Goal: Task Accomplishment & Management: Complete application form

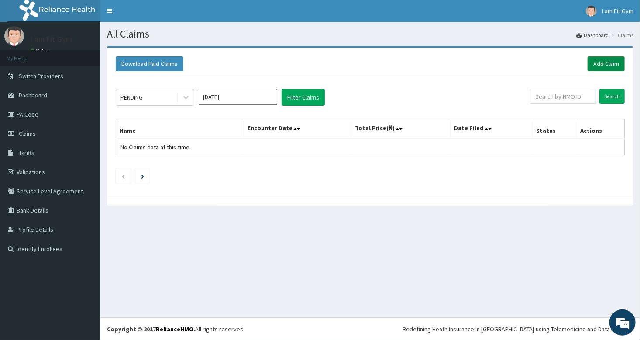
click at [607, 58] on link "Add Claim" at bounding box center [606, 63] width 37 height 15
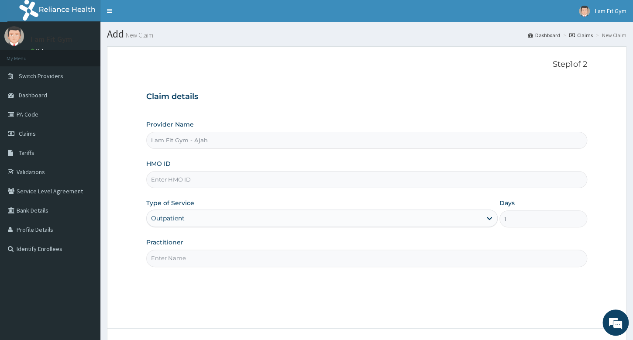
click at [228, 262] on input "Practitioner" at bounding box center [366, 258] width 441 height 17
type input "RAZZIE"
click at [209, 178] on input "HMO ID" at bounding box center [366, 179] width 441 height 17
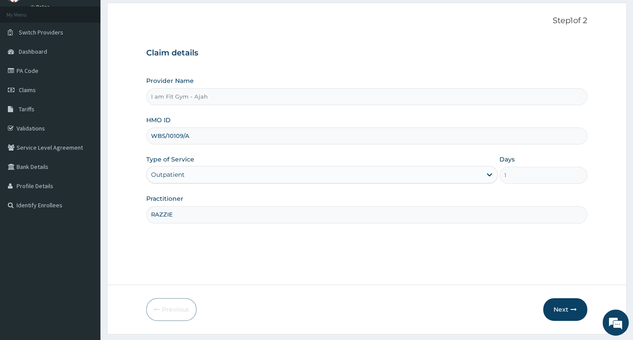
scroll to position [66, 0]
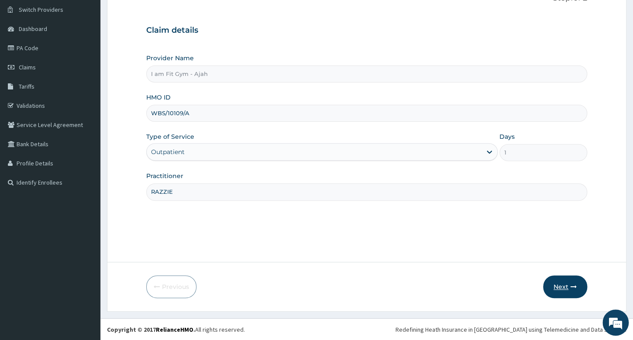
type input "WBS/10109/A"
click at [557, 292] on button "Next" at bounding box center [565, 286] width 44 height 23
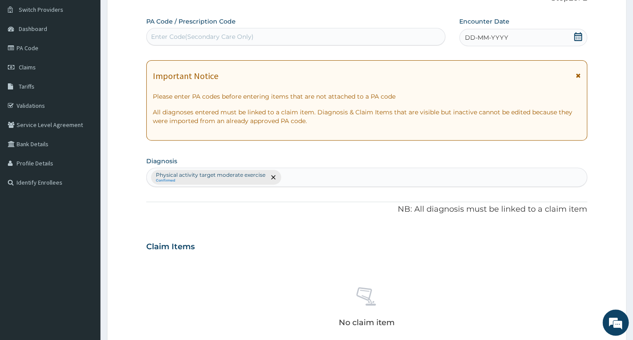
click at [493, 38] on span "DD-MM-YYYY" at bounding box center [486, 37] width 43 height 9
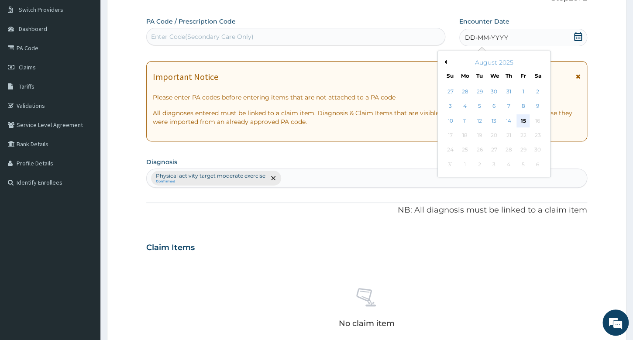
click at [523, 124] on div "15" at bounding box center [522, 120] width 13 height 13
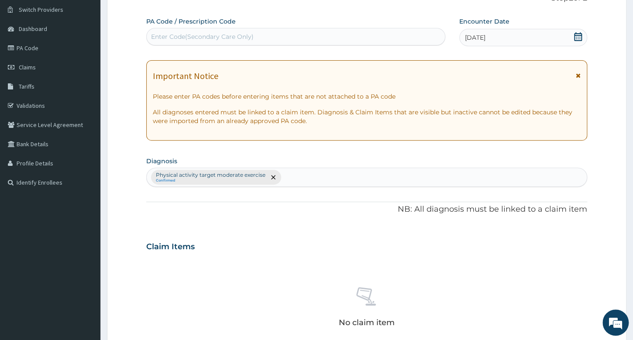
click at [395, 45] on div "Enter Code(Secondary Care Only)" at bounding box center [295, 36] width 299 height 17
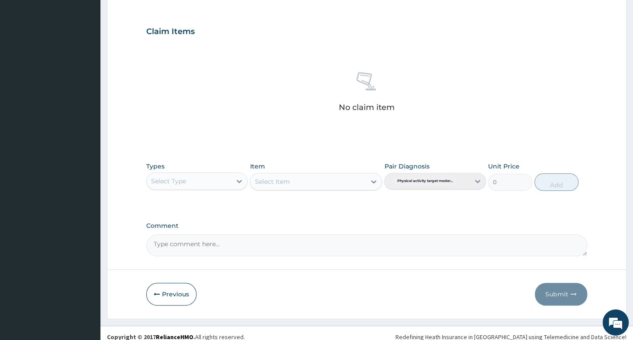
scroll to position [288, 0]
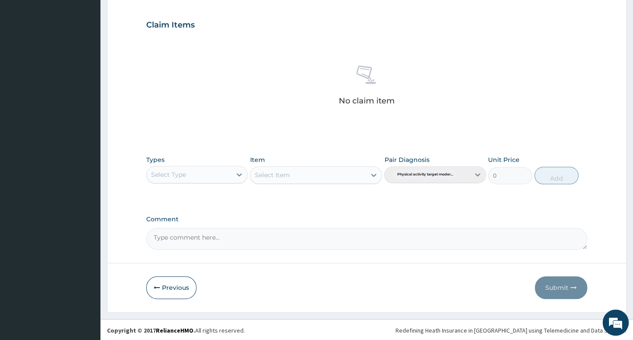
type input "PA/A00317"
click at [230, 169] on div "Select Type" at bounding box center [189, 175] width 85 height 14
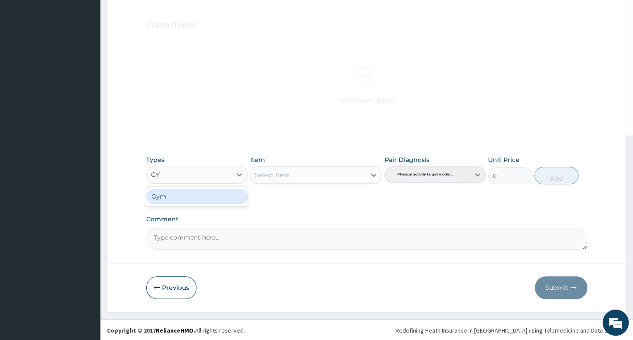
type input "GYM"
click at [233, 189] on div "Gym" at bounding box center [196, 197] width 101 height 16
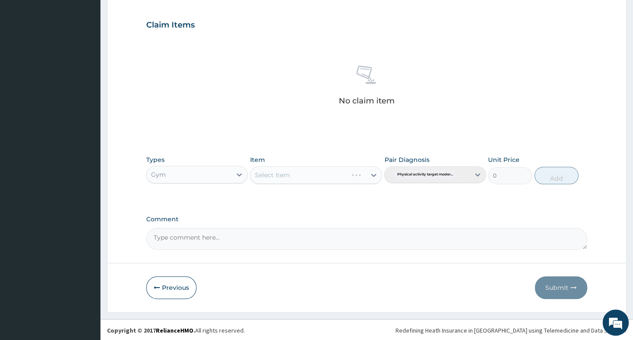
click at [283, 172] on div "Select Item" at bounding box center [316, 174] width 132 height 17
click at [291, 172] on div "Select Item" at bounding box center [308, 175] width 116 height 14
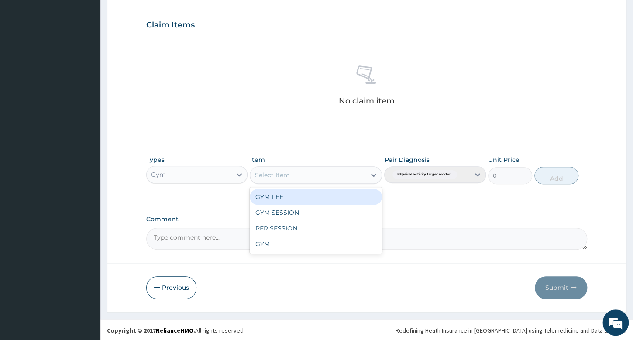
click at [297, 197] on div "GYM FEE" at bounding box center [316, 197] width 132 height 16
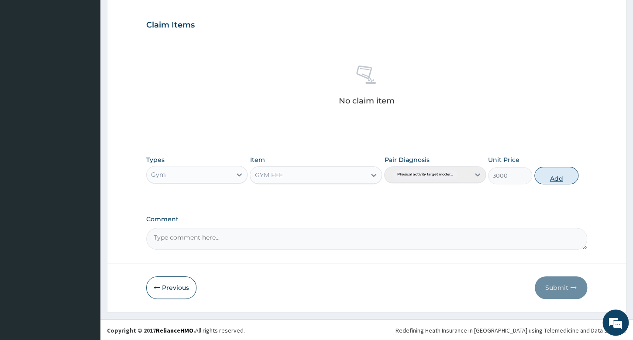
click at [553, 174] on button "Add" at bounding box center [556, 175] width 44 height 17
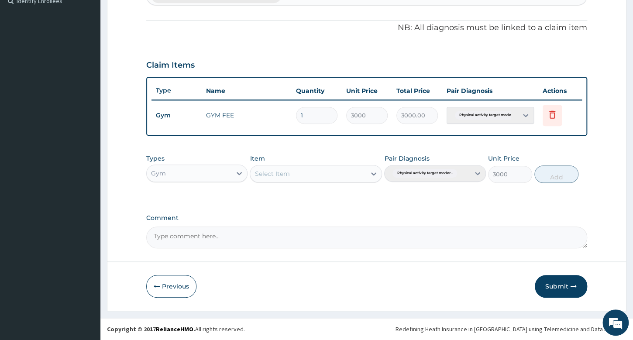
type input "0"
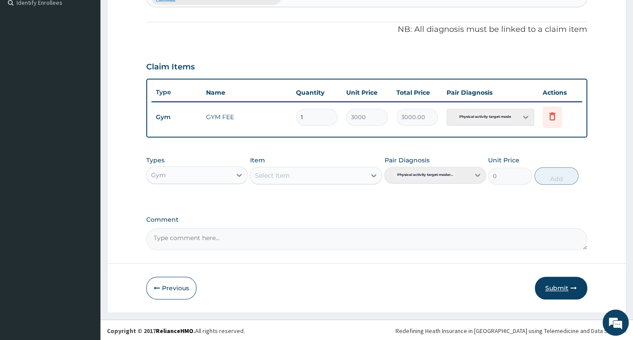
click at [562, 287] on button "Submit" at bounding box center [561, 288] width 52 height 23
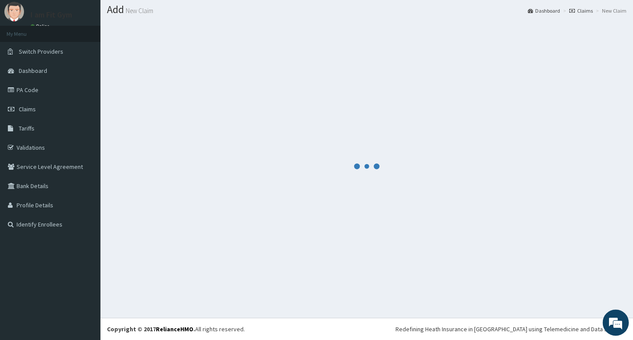
scroll to position [24, 0]
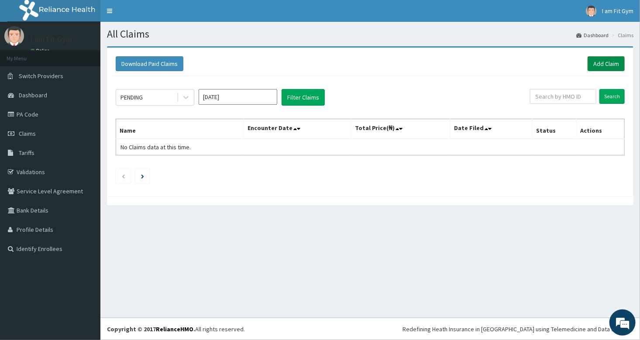
click at [600, 62] on link "Add Claim" at bounding box center [606, 63] width 37 height 15
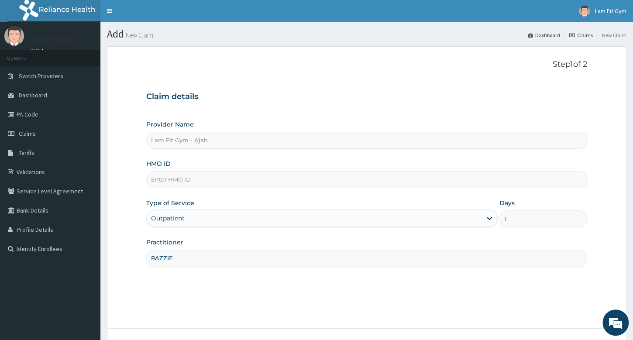
type input "RAZZIE"
click at [272, 177] on input "HMO ID" at bounding box center [366, 179] width 441 height 17
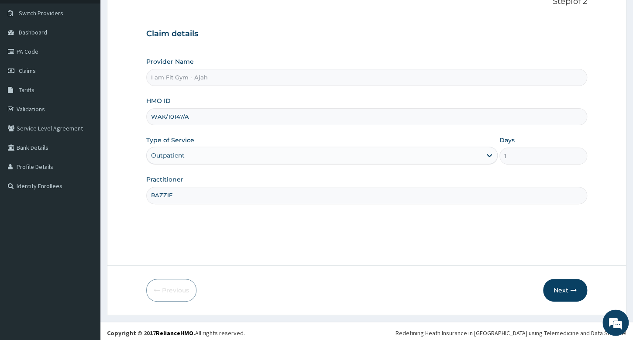
scroll to position [66, 0]
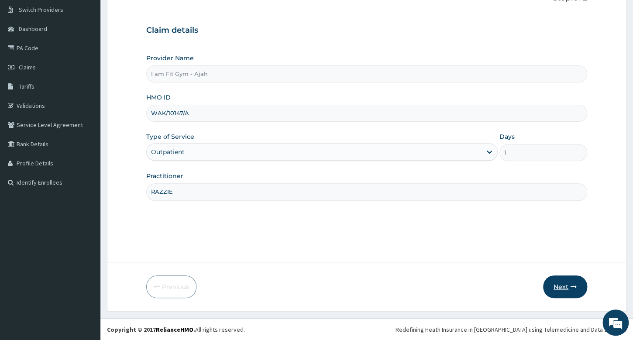
type input "WAK/10147/A"
click at [559, 287] on button "Next" at bounding box center [565, 286] width 44 height 23
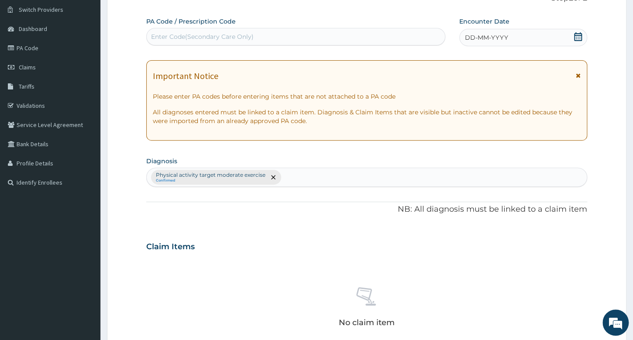
click at [477, 38] on span "DD-MM-YYYY" at bounding box center [486, 37] width 43 height 9
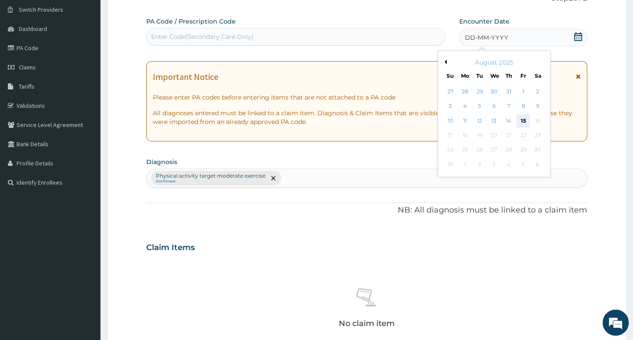
click at [523, 124] on div "15" at bounding box center [522, 120] width 13 height 13
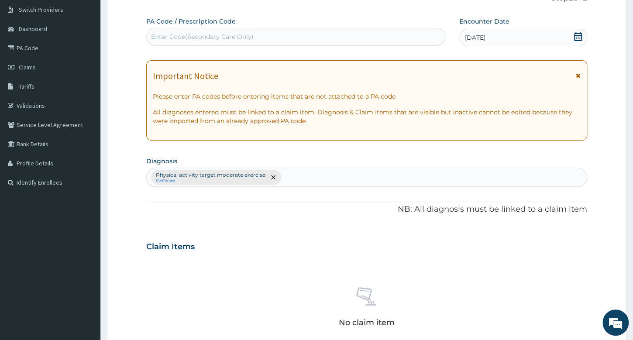
drag, startPoint x: 384, startPoint y: 39, endPoint x: 392, endPoint y: 18, distance: 22.5
click at [384, 38] on div "Enter Code(Secondary Care Only)" at bounding box center [296, 37] width 298 height 14
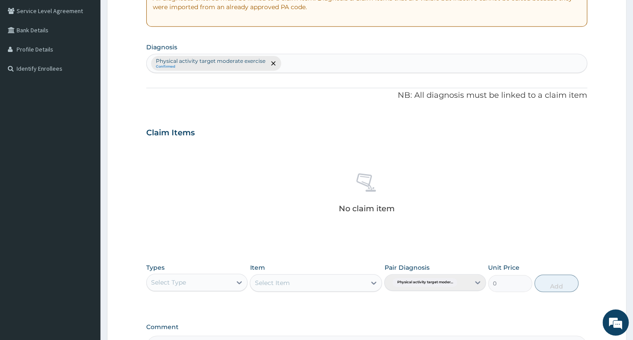
scroll to position [248, 0]
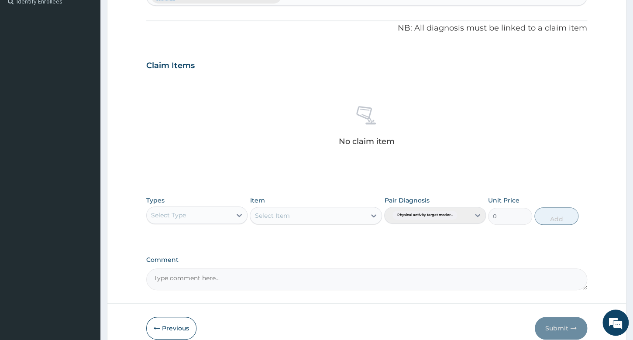
type input "PA/581F39"
click at [218, 216] on div "Select Type" at bounding box center [189, 215] width 85 height 14
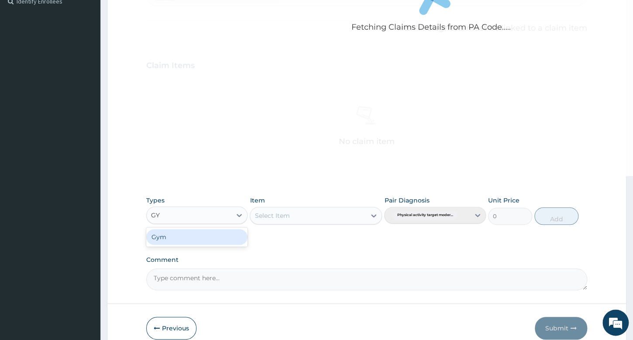
type input "GYM"
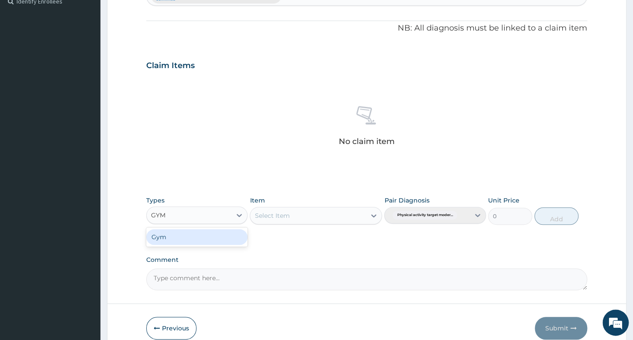
click at [227, 237] on div "Gym" at bounding box center [196, 237] width 101 height 16
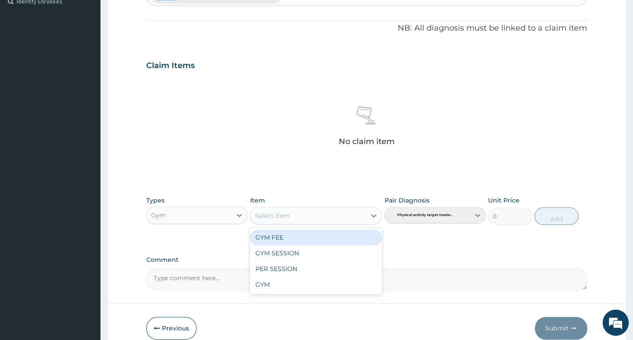
click at [310, 215] on div "Select Item" at bounding box center [308, 216] width 116 height 14
drag, startPoint x: 318, startPoint y: 238, endPoint x: 381, endPoint y: 228, distance: 63.6
click at [318, 235] on div "GYM FEE" at bounding box center [316, 238] width 132 height 16
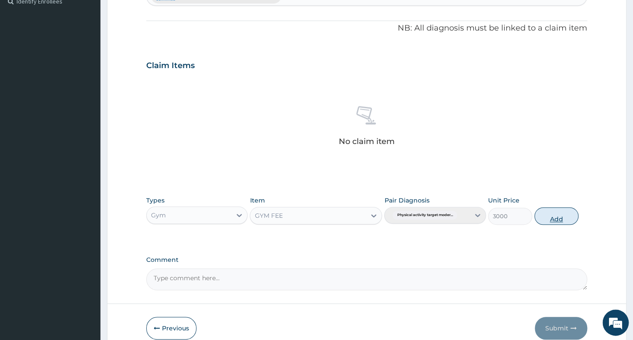
click at [562, 216] on button "Add" at bounding box center [556, 215] width 44 height 17
type input "0"
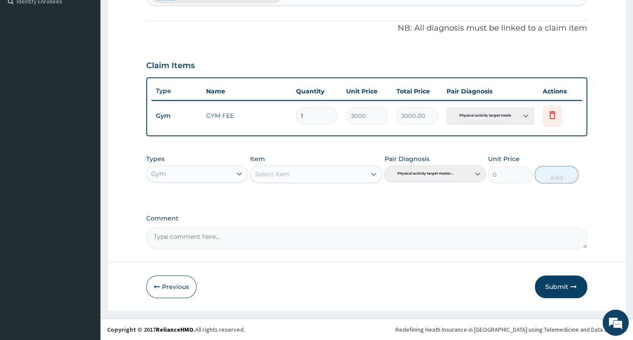
scroll to position [246, 0]
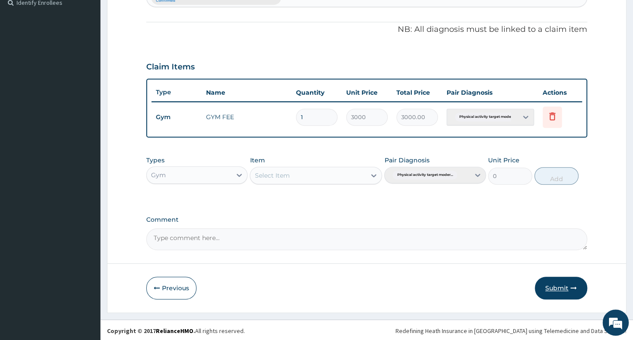
click at [558, 290] on button "Submit" at bounding box center [561, 288] width 52 height 23
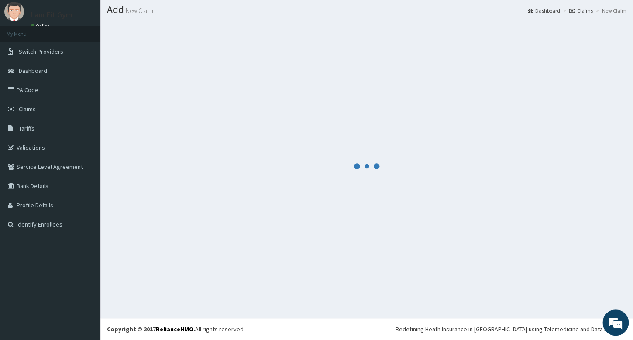
scroll to position [24, 0]
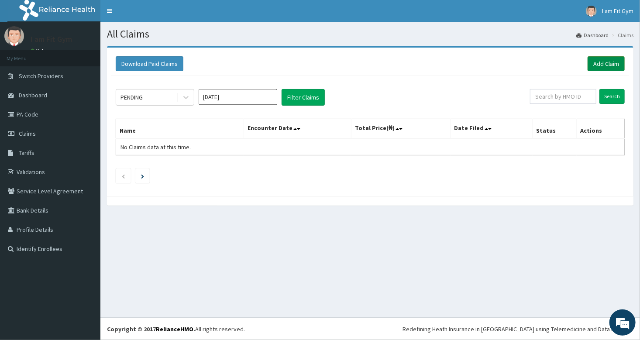
click at [604, 62] on link "Add Claim" at bounding box center [606, 63] width 37 height 15
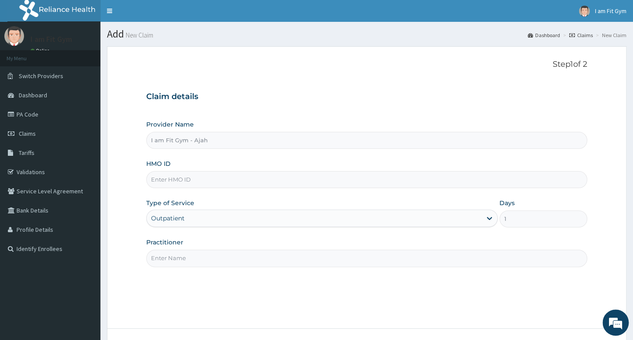
click at [179, 255] on input "Practitioner" at bounding box center [366, 258] width 441 height 17
drag, startPoint x: 326, startPoint y: 260, endPoint x: 333, endPoint y: 249, distance: 13.0
click at [327, 258] on input "Practitioner" at bounding box center [366, 258] width 441 height 17
type input "RAZZIE"
click at [421, 173] on input "HMO ID" at bounding box center [366, 179] width 441 height 17
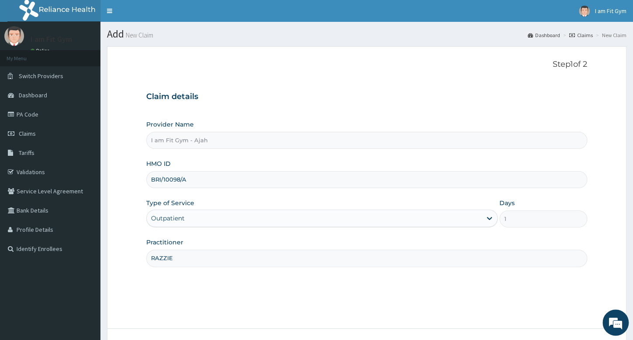
scroll to position [66, 0]
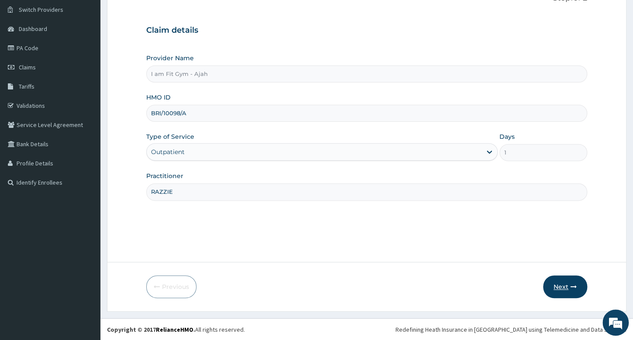
type input "BRI/10098/A"
click at [558, 292] on button "Next" at bounding box center [565, 286] width 44 height 23
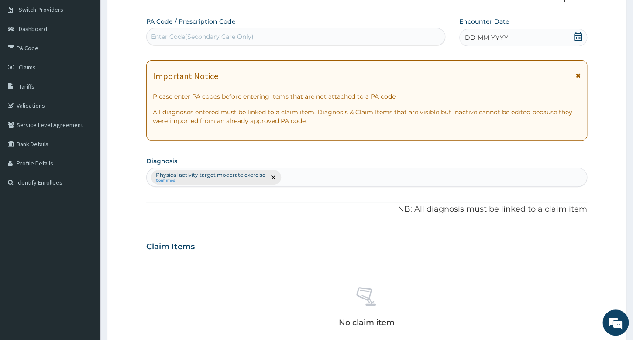
click at [580, 35] on icon at bounding box center [578, 36] width 8 height 9
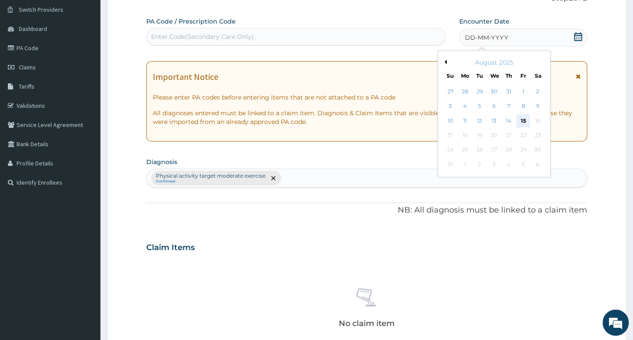
click at [527, 120] on div "15" at bounding box center [522, 120] width 13 height 13
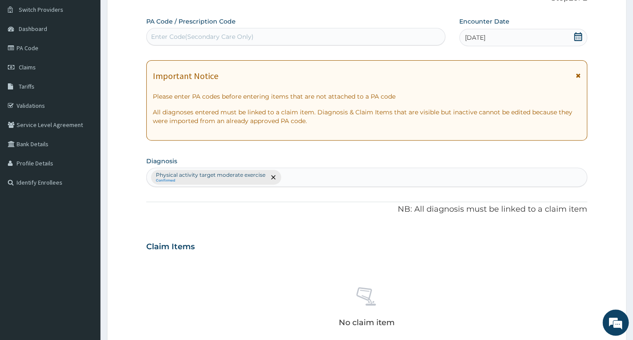
click at [378, 36] on div "Enter Code(Secondary Care Only)" at bounding box center [296, 37] width 298 height 14
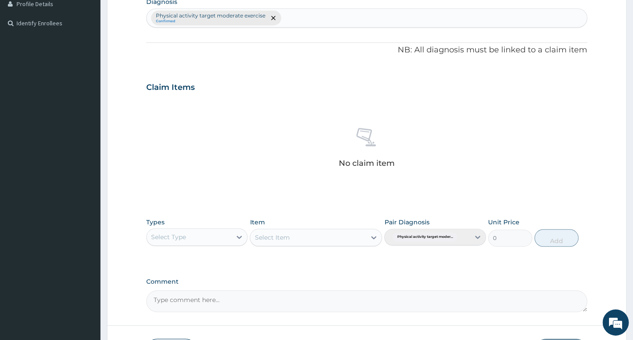
scroll to position [237, 0]
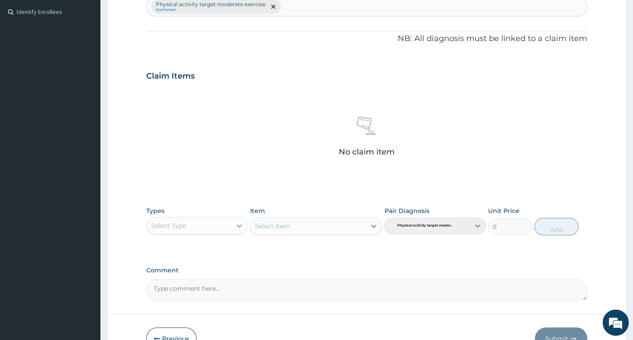
type input "PA/5523F1"
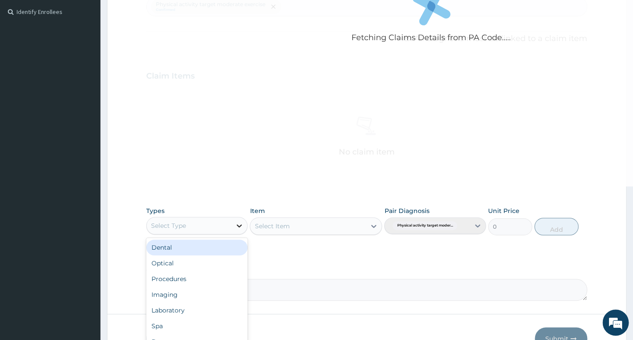
click at [238, 225] on icon at bounding box center [239, 225] width 5 height 3
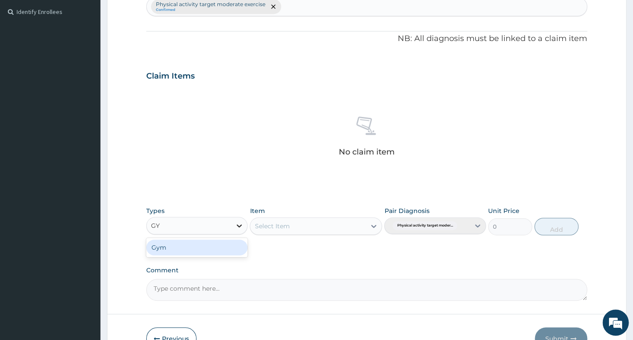
type input "GYM"
click at [201, 251] on div "Gym" at bounding box center [196, 248] width 101 height 16
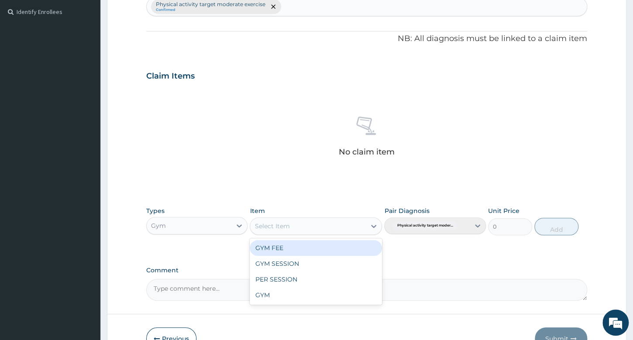
click at [297, 227] on div "Select Item" at bounding box center [308, 226] width 116 height 14
click at [297, 247] on div "GYM FEE" at bounding box center [316, 248] width 132 height 16
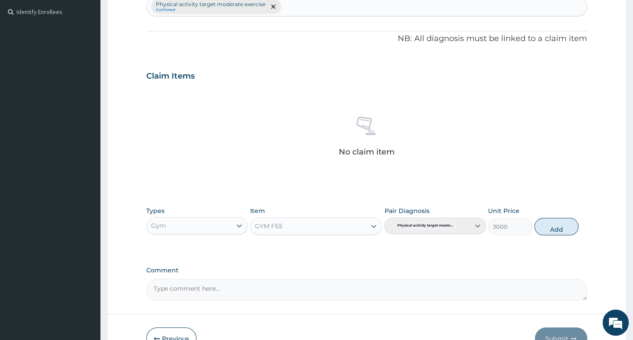
drag, startPoint x: 564, startPoint y: 223, endPoint x: 614, endPoint y: 209, distance: 52.5
click at [563, 223] on button "Add" at bounding box center [556, 226] width 44 height 17
type input "0"
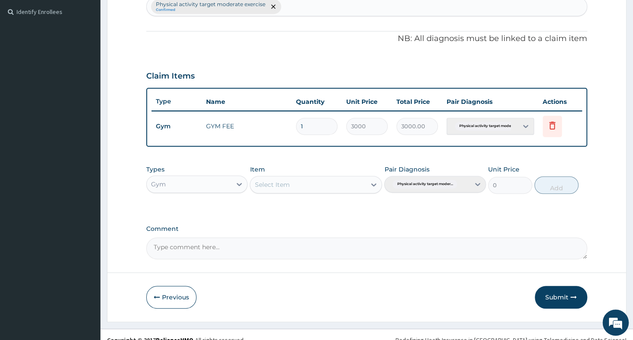
scroll to position [246, 0]
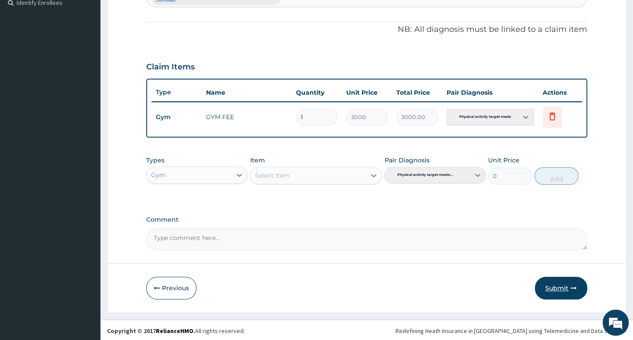
click at [568, 282] on button "Submit" at bounding box center [561, 288] width 52 height 23
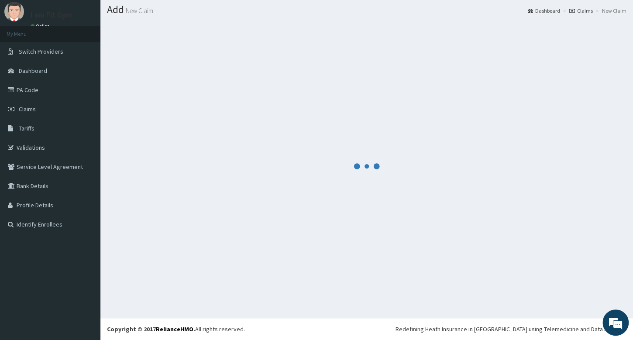
scroll to position [24, 0]
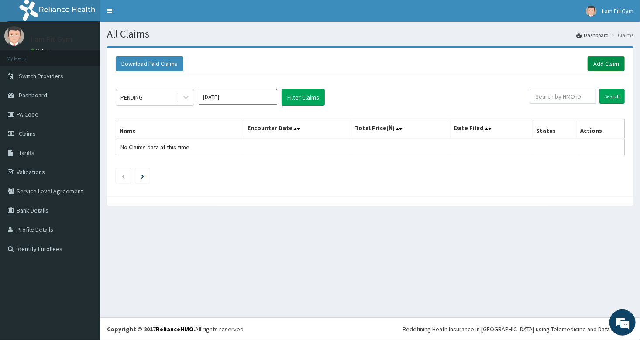
click at [607, 62] on link "Add Claim" at bounding box center [606, 63] width 37 height 15
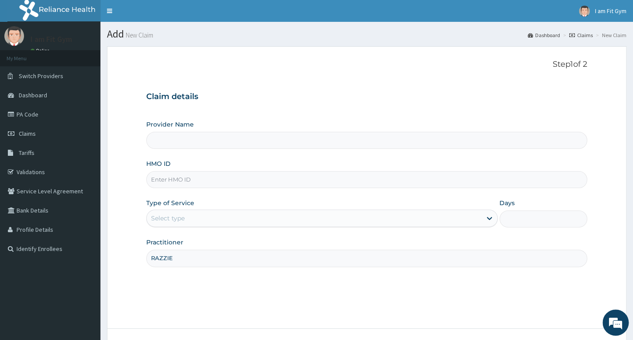
type input "RAZZIE"
click at [210, 182] on input "HMO ID" at bounding box center [366, 179] width 441 height 17
type input "RSJ/10199/A"
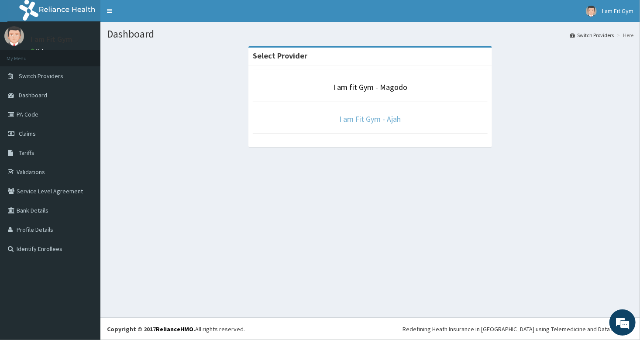
click at [378, 119] on link "I am Fit Gym - Ajah" at bounding box center [371, 119] width 62 height 10
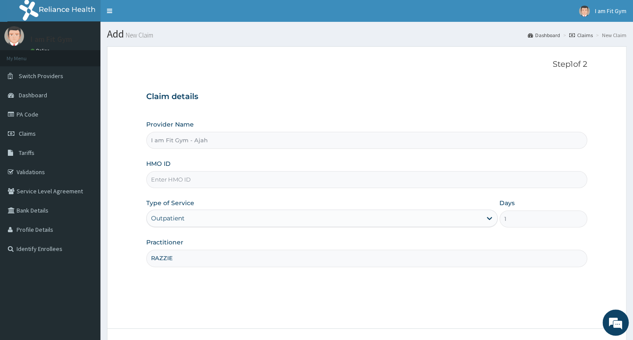
type input "RAZZIE"
click at [272, 176] on input "HMO ID" at bounding box center [366, 179] width 441 height 17
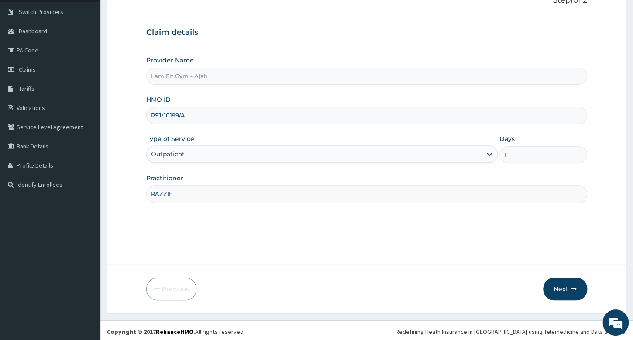
scroll to position [66, 0]
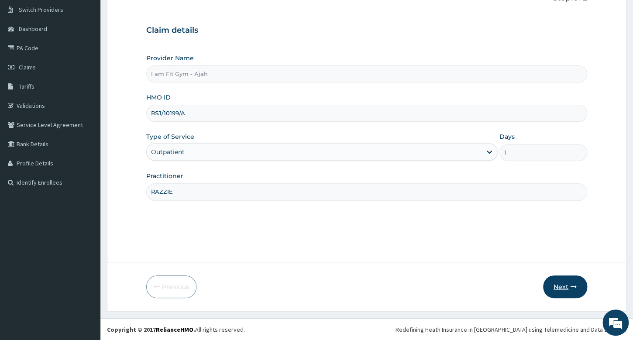
type input "RSJ/10199/A"
click at [568, 282] on button "Next" at bounding box center [565, 286] width 44 height 23
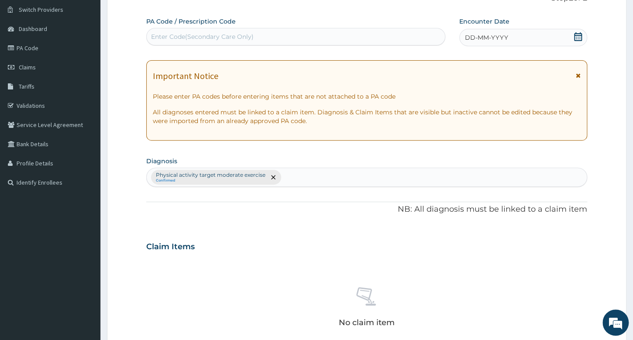
click at [511, 34] on div "DD-MM-YYYY" at bounding box center [523, 37] width 128 height 17
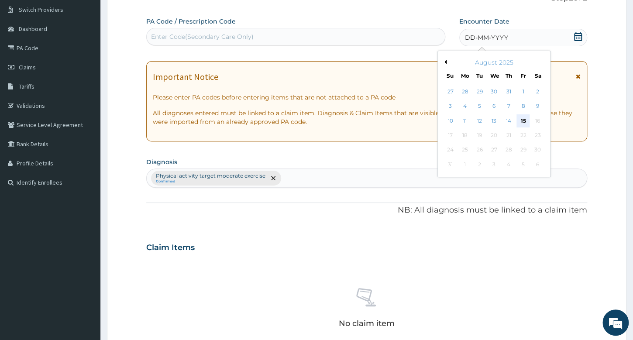
click at [524, 119] on div "15" at bounding box center [522, 120] width 13 height 13
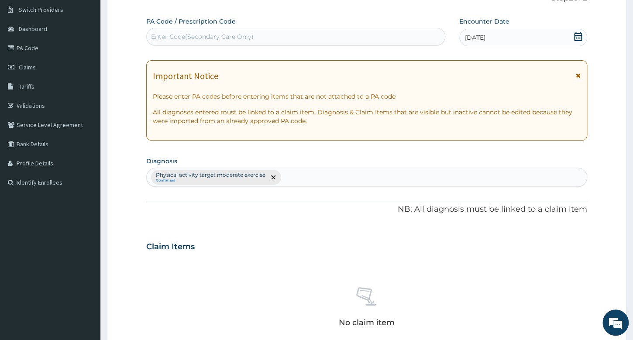
click at [401, 38] on div "Enter Code(Secondary Care Only)" at bounding box center [296, 37] width 298 height 14
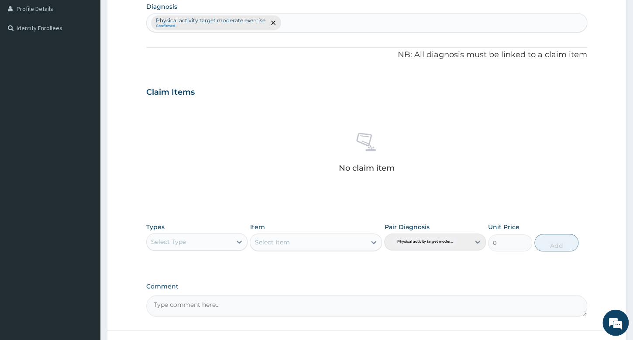
scroll to position [240, 0]
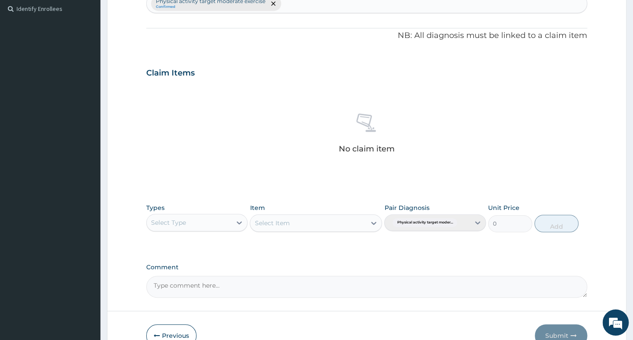
type input "PA/21E666"
click at [230, 218] on div "Select Type" at bounding box center [189, 223] width 85 height 14
type input "GYM"
click at [219, 251] on div "Gym" at bounding box center [196, 244] width 101 height 19
click at [221, 247] on div "Gym" at bounding box center [196, 245] width 101 height 16
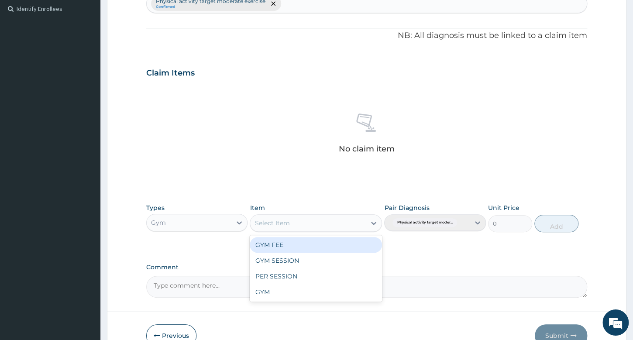
click at [293, 224] on div "Select Item" at bounding box center [308, 223] width 116 height 14
click at [296, 244] on div "GYM FEE" at bounding box center [316, 245] width 132 height 16
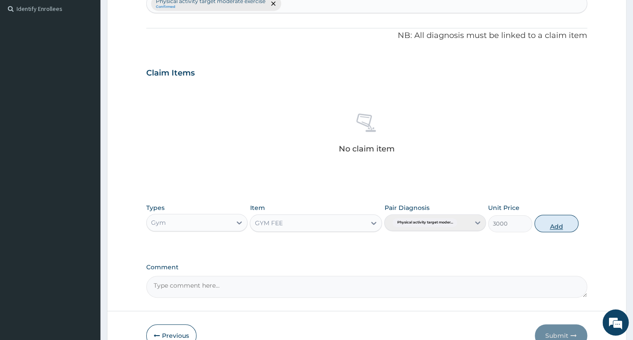
click at [560, 221] on button "Add" at bounding box center [556, 223] width 44 height 17
type input "0"
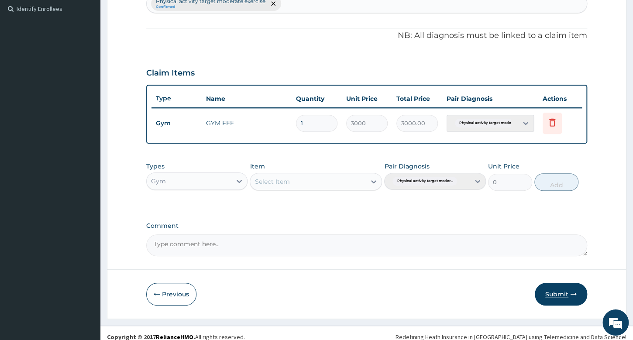
click at [567, 286] on button "Submit" at bounding box center [561, 294] width 52 height 23
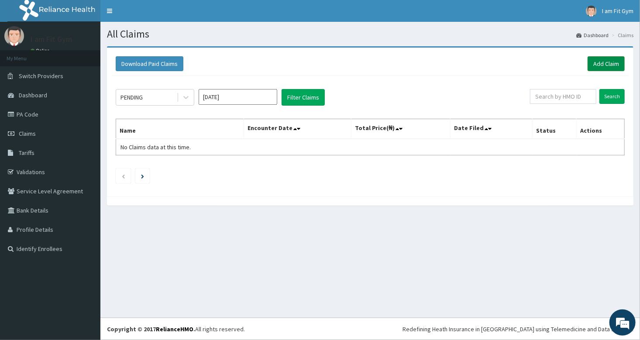
click at [601, 64] on link "Add Claim" at bounding box center [606, 63] width 37 height 15
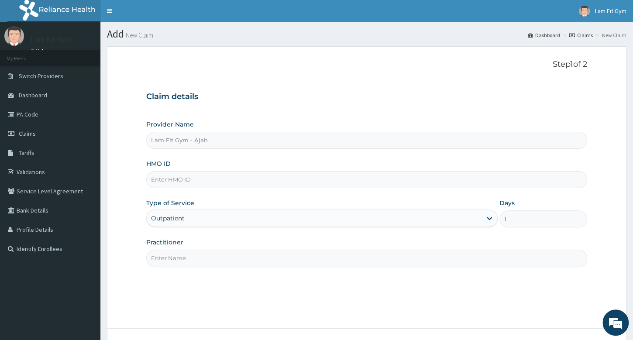
click at [182, 257] on input "Practitioner" at bounding box center [366, 258] width 441 height 17
type input "RAZZIE"
click at [301, 175] on input "HMO ID" at bounding box center [366, 179] width 441 height 17
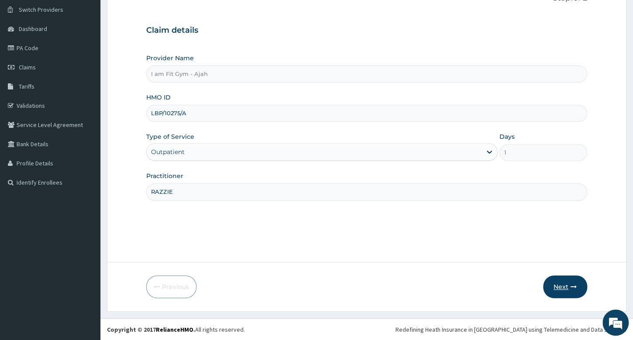
type input "LBP/10275/A"
click at [574, 285] on icon "button" at bounding box center [574, 287] width 6 height 6
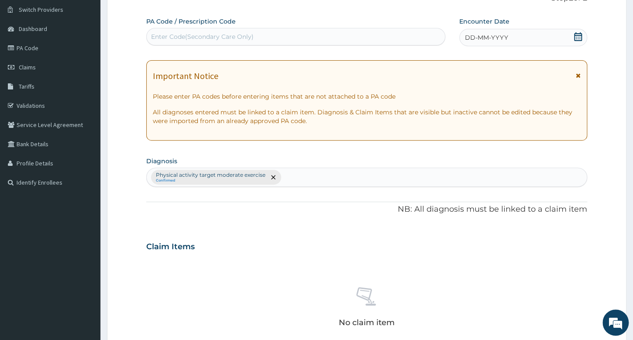
click at [582, 36] on div "DD-MM-YYYY" at bounding box center [523, 37] width 128 height 17
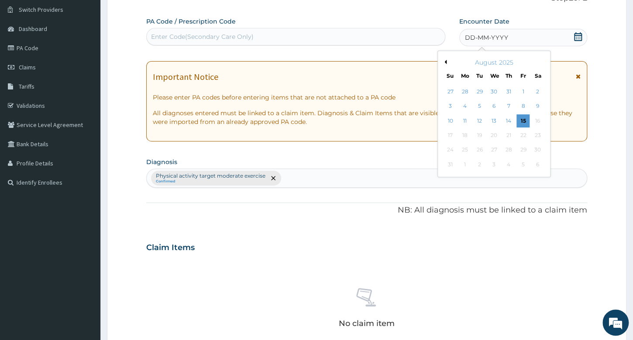
drag, startPoint x: 522, startPoint y: 121, endPoint x: 484, endPoint y: 72, distance: 62.3
click at [521, 121] on div "15" at bounding box center [522, 120] width 13 height 13
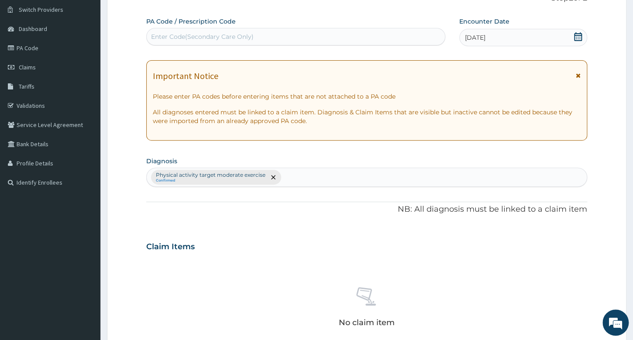
click at [408, 31] on div "Enter Code(Secondary Care Only)" at bounding box center [296, 37] width 298 height 14
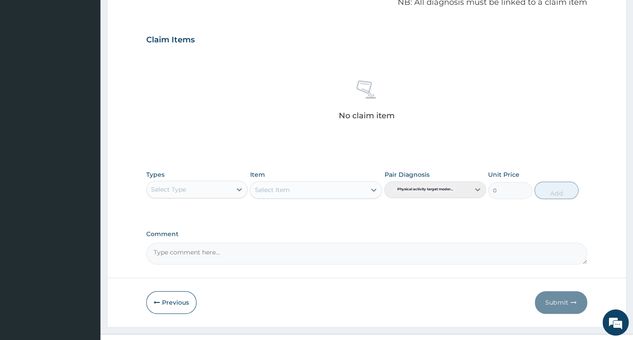
scroll to position [288, 0]
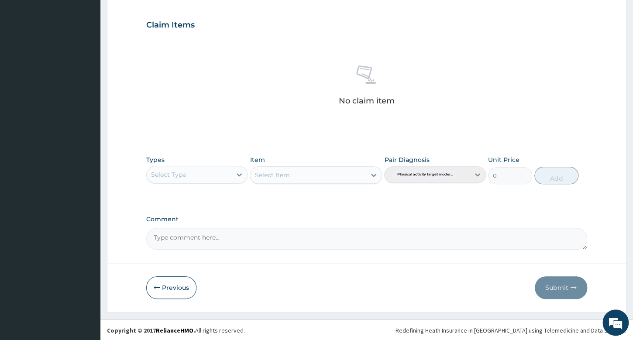
type input "PA/5138F3"
click at [213, 176] on div "Select Type" at bounding box center [189, 175] width 85 height 14
type input "GYM"
click at [189, 197] on div "Gym" at bounding box center [196, 197] width 101 height 16
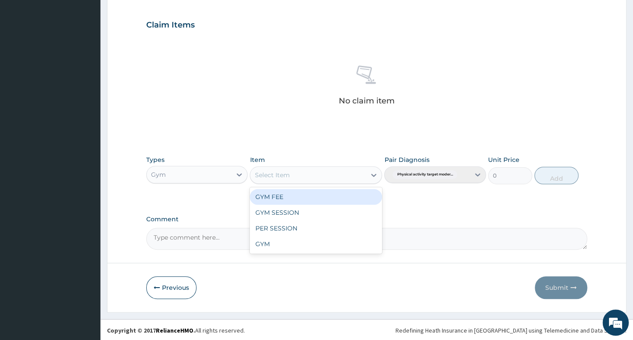
click at [269, 175] on div "Select Item" at bounding box center [272, 175] width 35 height 9
click at [268, 198] on div "GYM FEE" at bounding box center [316, 197] width 132 height 16
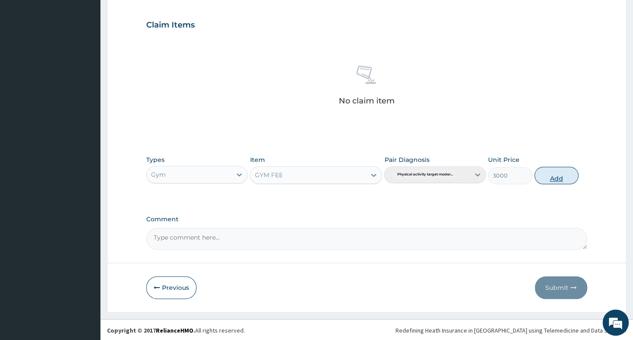
click at [556, 174] on button "Add" at bounding box center [556, 175] width 44 height 17
type input "0"
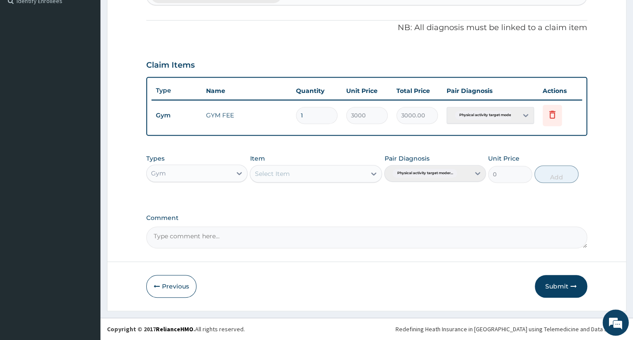
scroll to position [246, 0]
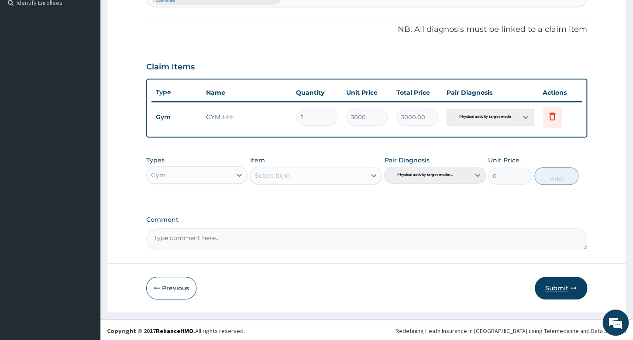
click at [550, 288] on button "Submit" at bounding box center [561, 288] width 52 height 23
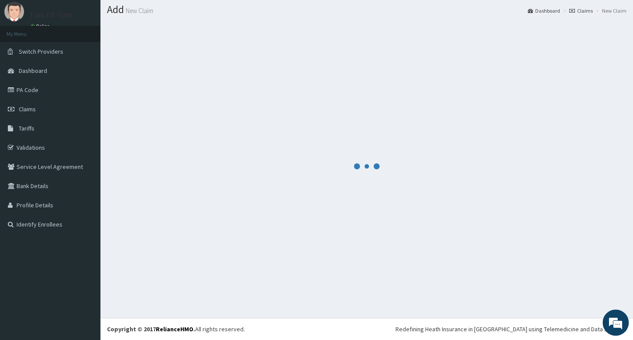
scroll to position [24, 0]
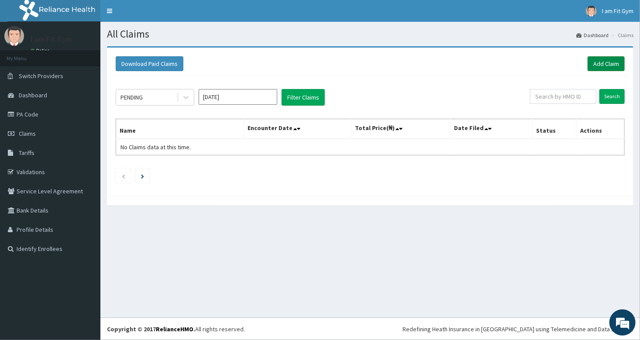
click at [604, 58] on link "Add Claim" at bounding box center [606, 63] width 37 height 15
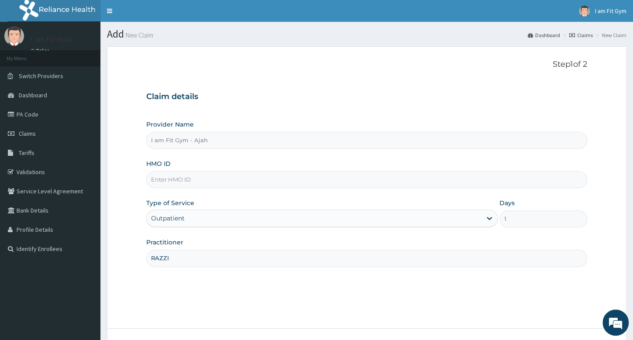
type input "RAZZIE"
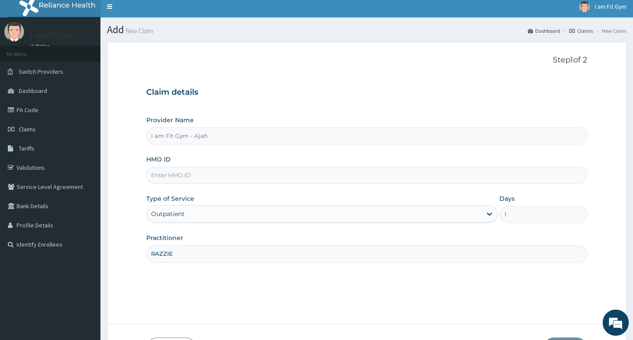
scroll to position [0, 0]
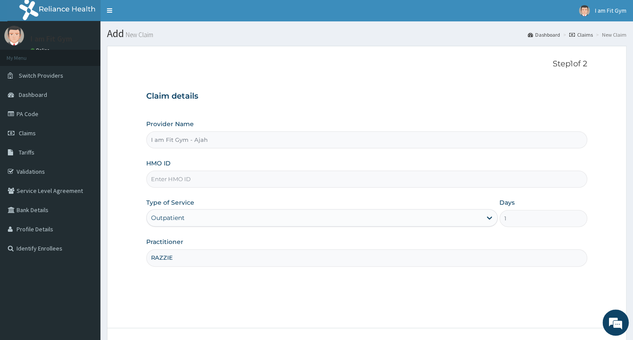
scroll to position [0, 0]
type input "RAZZIE"
click at [265, 181] on input "HMO ID" at bounding box center [366, 179] width 441 height 17
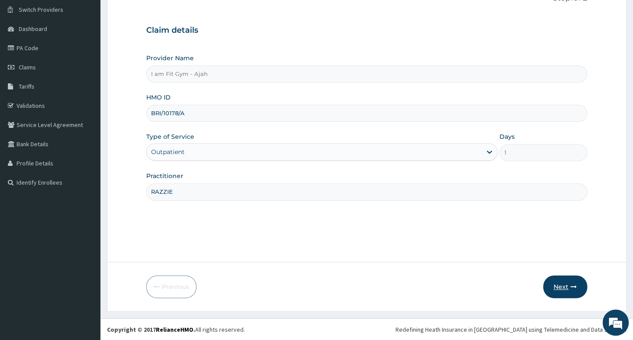
type input "BRI/10178/A"
click at [568, 286] on button "Next" at bounding box center [565, 286] width 44 height 23
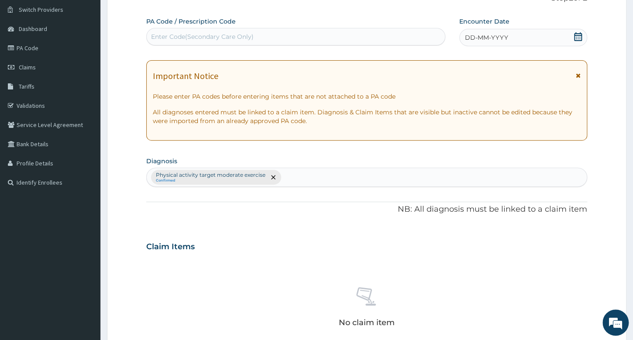
click at [554, 37] on div "DD-MM-YYYY" at bounding box center [523, 37] width 128 height 17
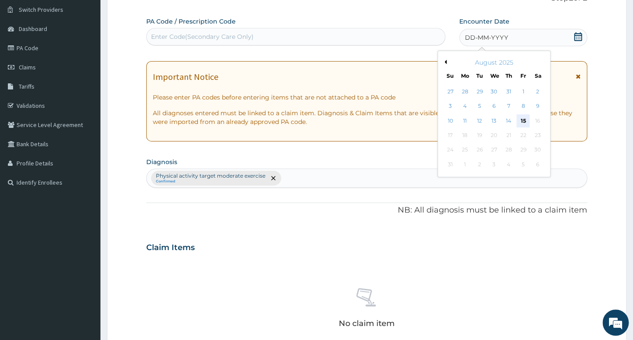
click at [521, 118] on div "15" at bounding box center [522, 120] width 13 height 13
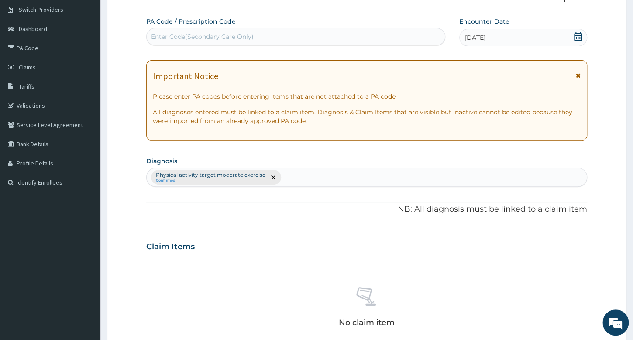
drag, startPoint x: 268, startPoint y: 35, endPoint x: 280, endPoint y: 32, distance: 12.7
click at [272, 32] on div "Enter Code(Secondary Care Only)" at bounding box center [296, 37] width 298 height 14
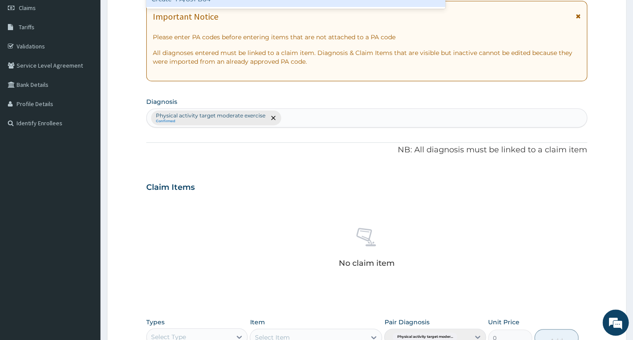
scroll to position [207, 0]
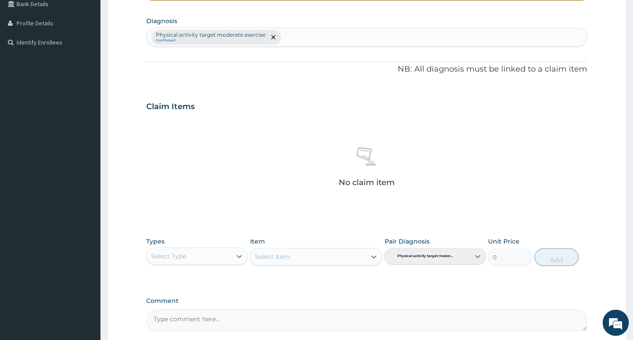
type input "PA/89FB64"
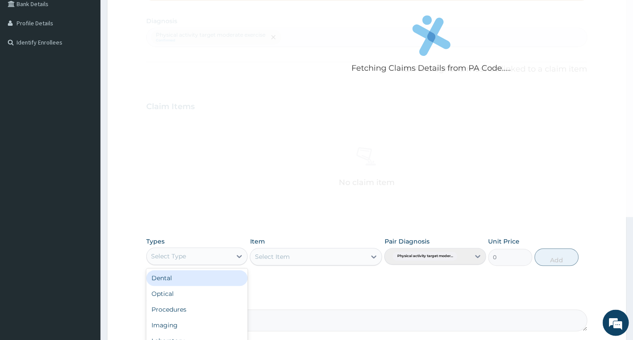
click at [205, 252] on div "Select Type" at bounding box center [189, 256] width 85 height 14
type input "GYM"
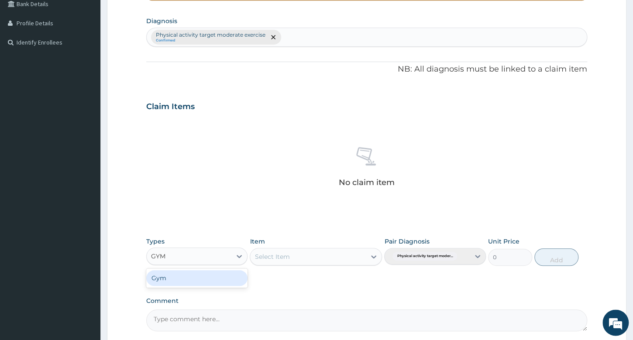
click at [213, 278] on div "Gym" at bounding box center [196, 278] width 101 height 16
click at [298, 259] on div "Select Item" at bounding box center [308, 257] width 116 height 14
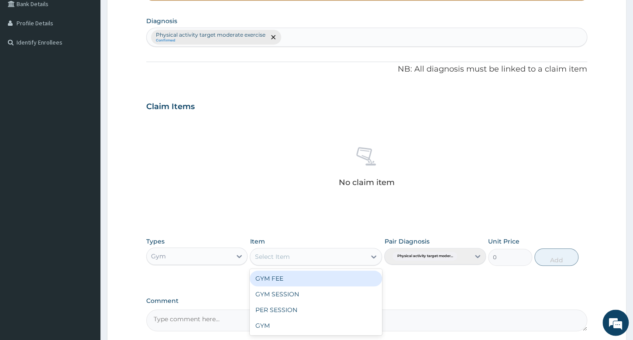
click at [300, 278] on div "GYM FEE" at bounding box center [316, 279] width 132 height 16
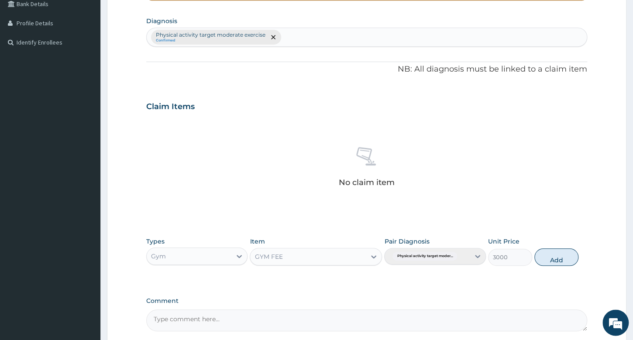
click at [562, 259] on button "Add" at bounding box center [556, 256] width 44 height 17
type input "0"
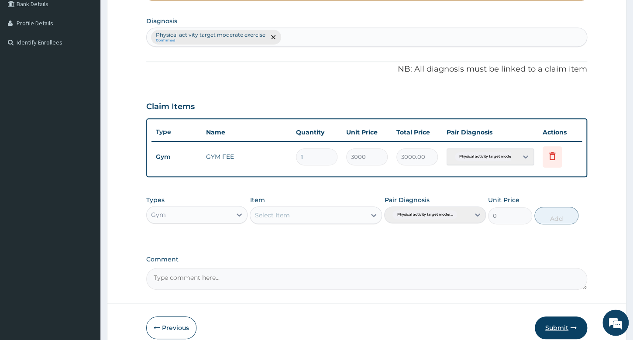
click at [561, 323] on button "Submit" at bounding box center [561, 328] width 52 height 23
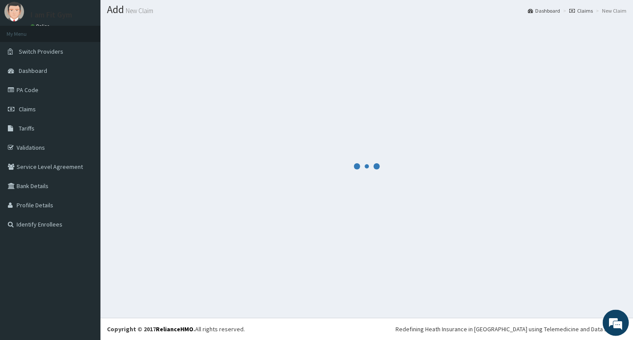
scroll to position [24, 0]
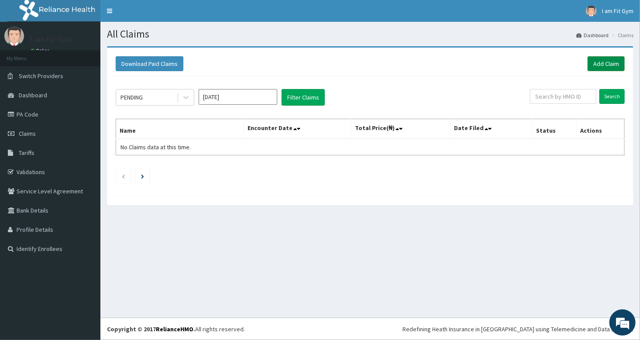
click at [615, 64] on link "Add Claim" at bounding box center [606, 63] width 37 height 15
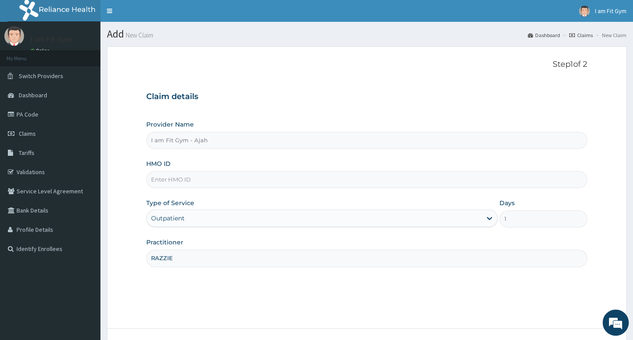
type input "RAZZIE"
click at [183, 183] on input "HMO ID" at bounding box center [366, 179] width 441 height 17
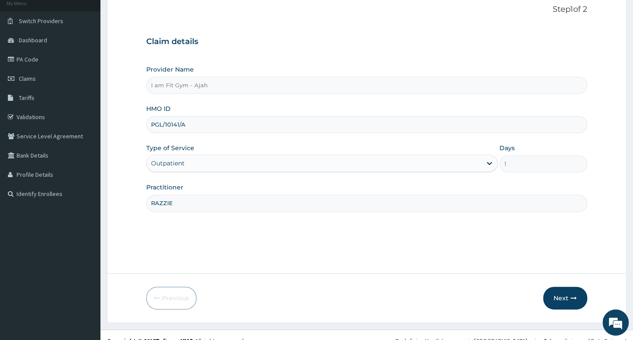
scroll to position [66, 0]
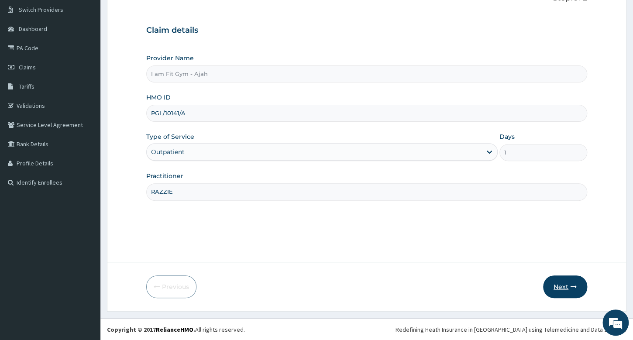
type input "PGL/10141/A"
click at [567, 287] on button "Next" at bounding box center [565, 286] width 44 height 23
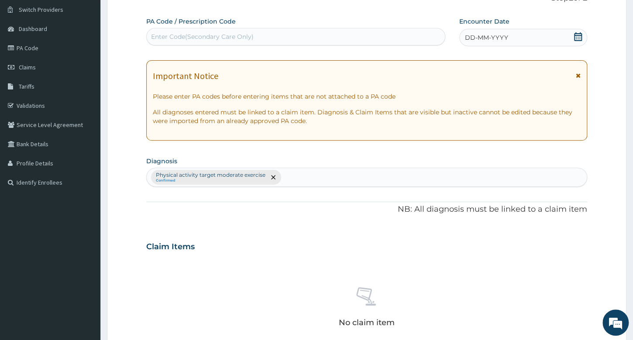
click at [518, 38] on div "DD-MM-YYYY" at bounding box center [523, 37] width 128 height 17
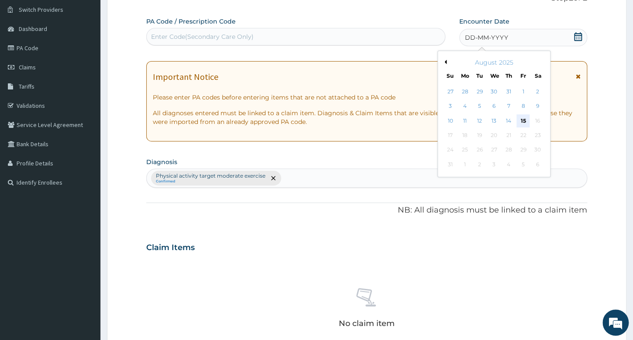
click at [520, 122] on div "15" at bounding box center [522, 120] width 13 height 13
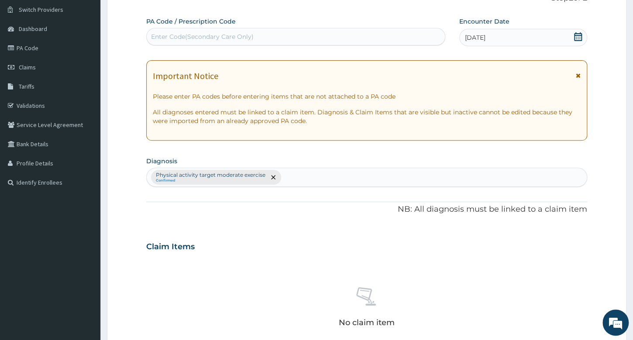
drag, startPoint x: 426, startPoint y: 38, endPoint x: 469, endPoint y: 3, distance: 55.0
click at [426, 37] on div "Enter Code(Secondary Care Only)" at bounding box center [296, 37] width 298 height 14
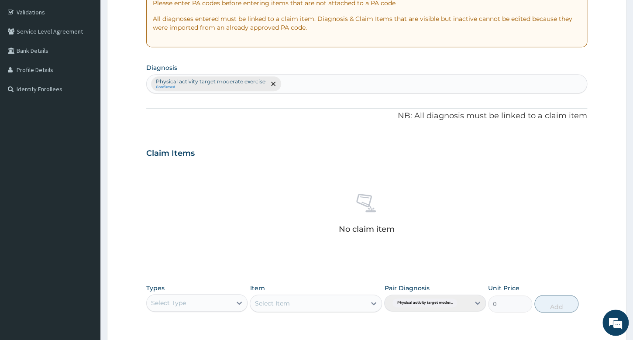
scroll to position [232, 0]
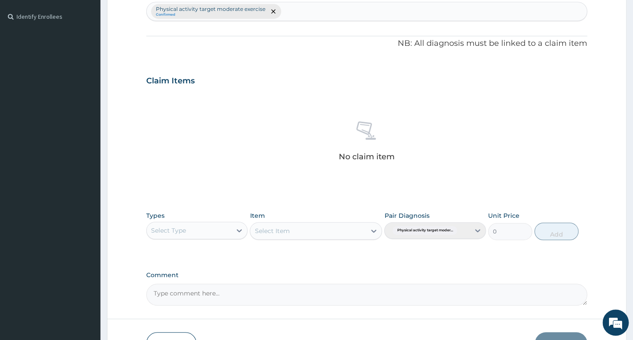
type input "PA/3B1325"
click at [203, 233] on div "Select Type" at bounding box center [189, 231] width 85 height 14
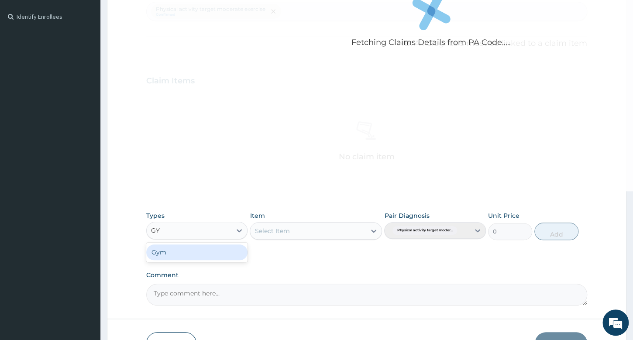
type input "GYM"
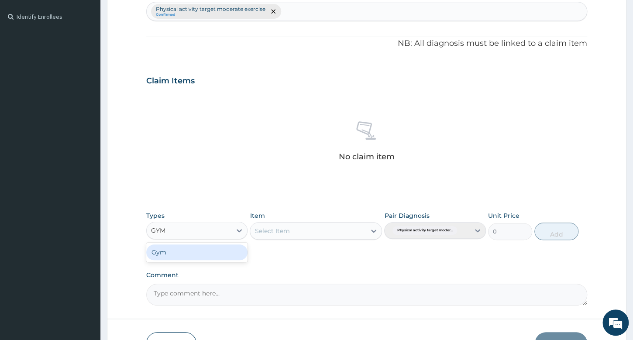
drag, startPoint x: 210, startPoint y: 250, endPoint x: 263, endPoint y: 239, distance: 54.4
click at [214, 250] on div "Gym" at bounding box center [196, 252] width 101 height 16
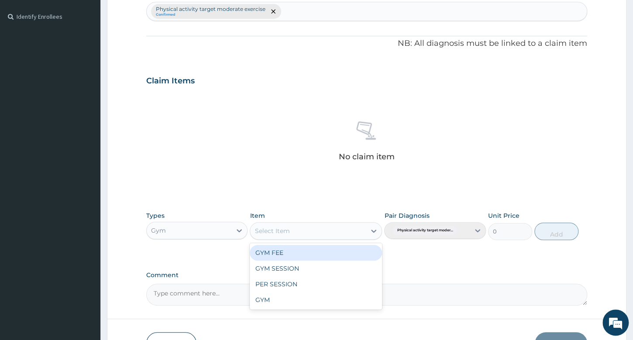
click at [286, 233] on div "Select Item" at bounding box center [272, 231] width 35 height 9
click at [291, 255] on div "GYM FEE" at bounding box center [316, 253] width 132 height 16
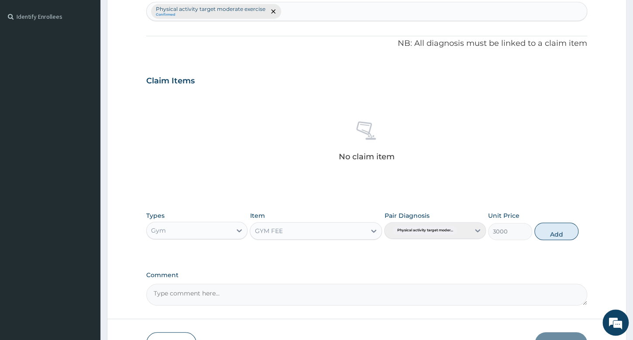
drag, startPoint x: 548, startPoint y: 228, endPoint x: 545, endPoint y: 251, distance: 23.0
click at [548, 228] on button "Add" at bounding box center [556, 231] width 44 height 17
type input "0"
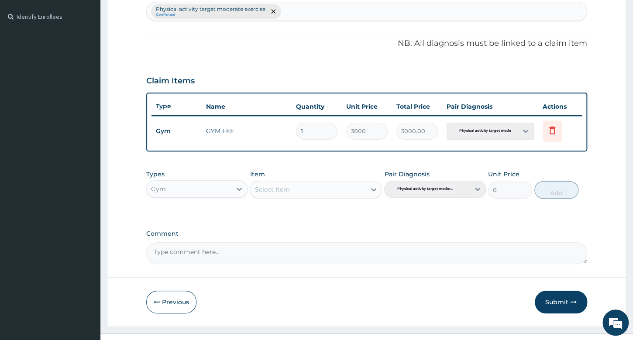
click at [561, 298] on button "Submit" at bounding box center [561, 302] width 52 height 23
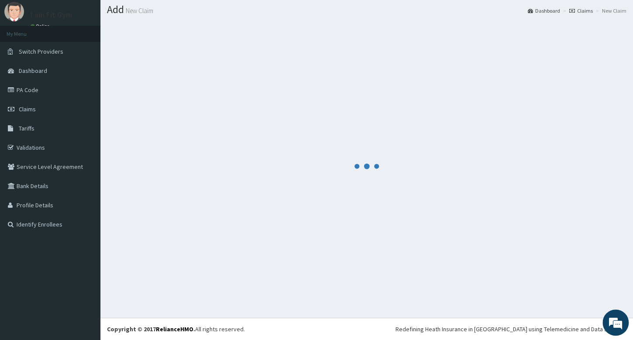
scroll to position [24, 0]
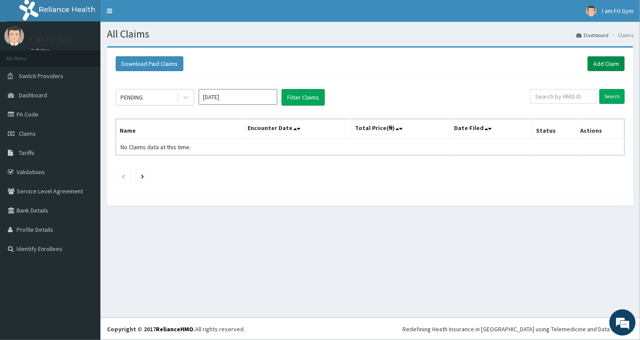
click at [605, 62] on link "Add Claim" at bounding box center [606, 63] width 37 height 15
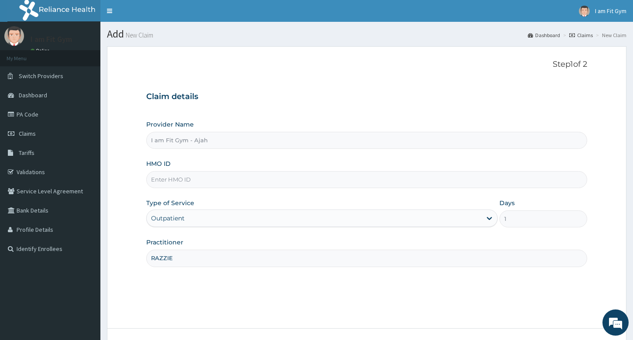
type input "RAZZIE"
click at [456, 179] on input "HMO ID" at bounding box center [366, 179] width 441 height 17
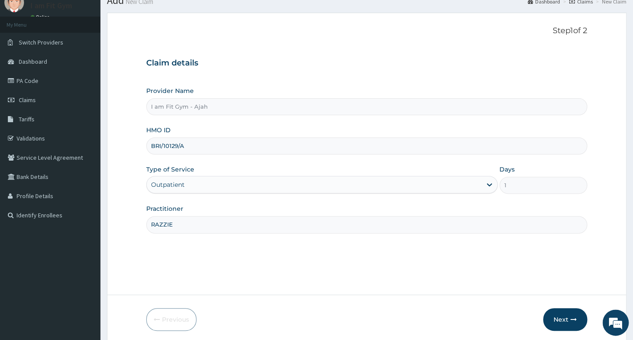
scroll to position [66, 0]
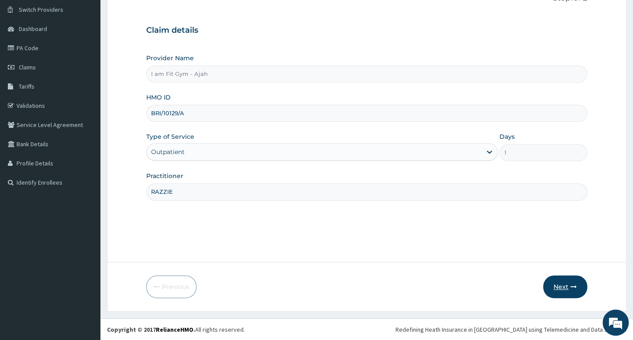
type input "BRI/10129/A"
click at [565, 286] on button "Next" at bounding box center [565, 286] width 44 height 23
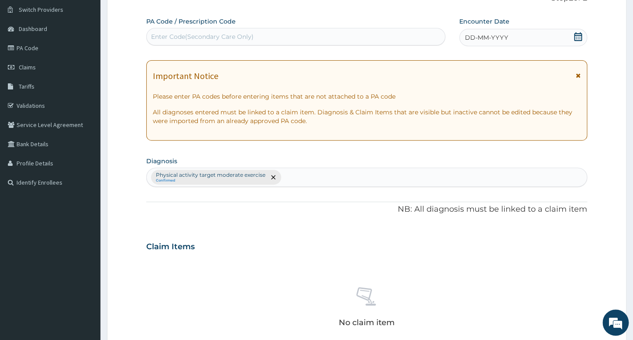
click at [539, 36] on div "DD-MM-YYYY" at bounding box center [523, 37] width 128 height 17
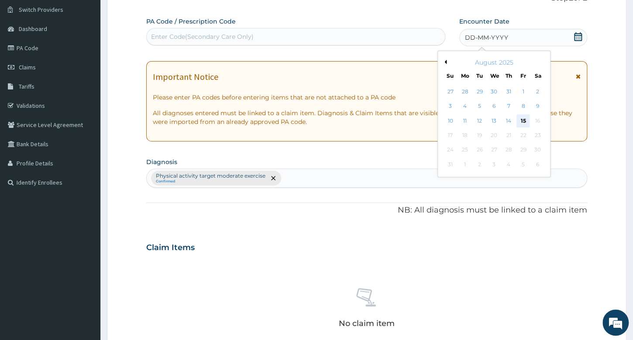
click at [518, 117] on div "15" at bounding box center [522, 120] width 13 height 13
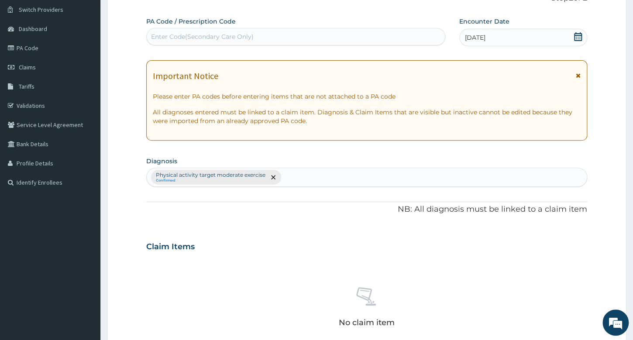
click at [427, 31] on div "Enter Code(Secondary Care Only)" at bounding box center [296, 37] width 298 height 14
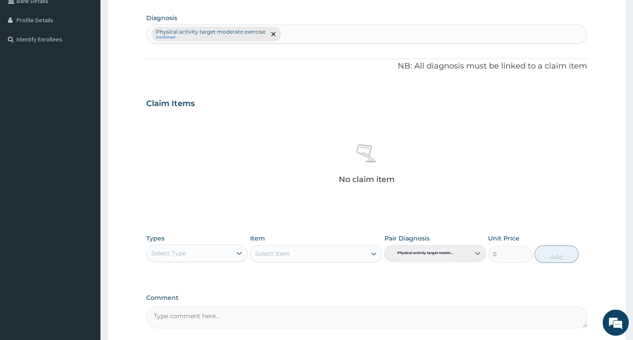
scroll to position [221, 0]
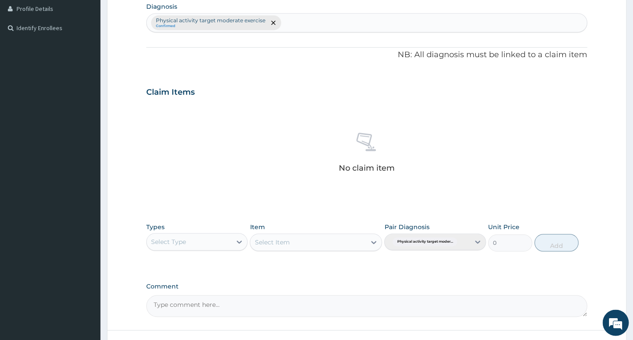
type input "PA/275D61"
click at [189, 239] on div "Select Type" at bounding box center [189, 242] width 85 height 14
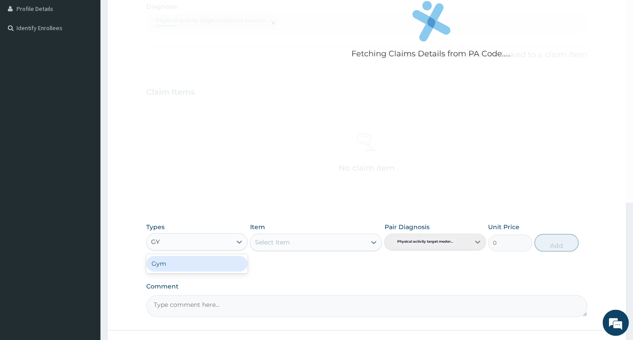
type input "GYM"
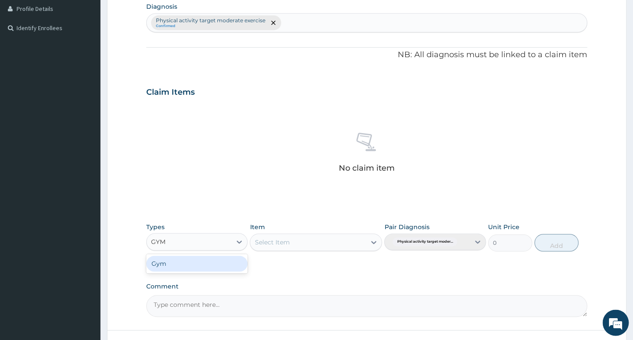
drag, startPoint x: 190, startPoint y: 263, endPoint x: 279, endPoint y: 248, distance: 90.7
click at [195, 263] on div "Gym" at bounding box center [196, 264] width 101 height 16
click at [283, 241] on div "Select Item" at bounding box center [272, 242] width 35 height 9
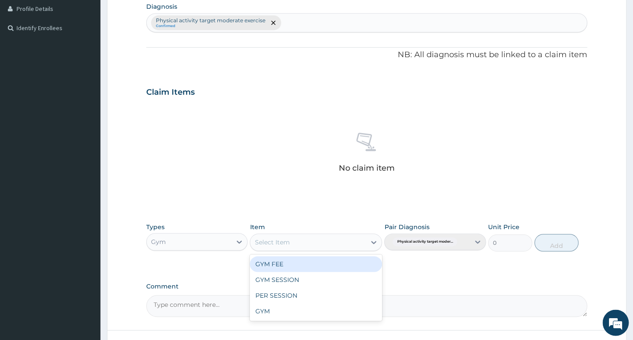
click at [291, 260] on div "GYM FEE" at bounding box center [316, 264] width 132 height 16
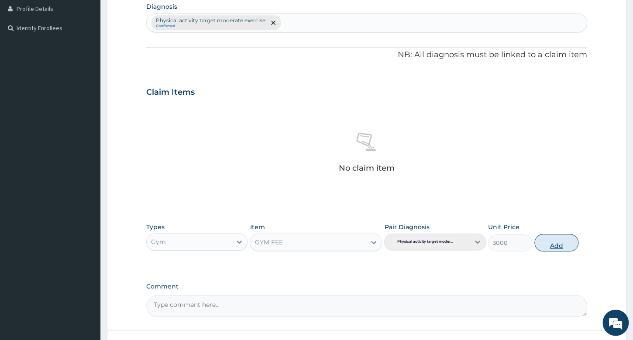
click at [564, 244] on button "Add" at bounding box center [556, 242] width 44 height 17
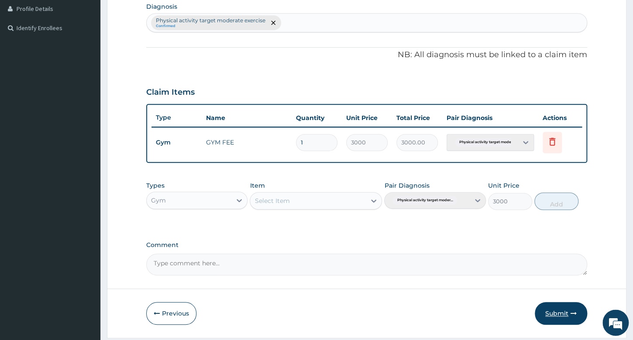
type input "0"
click at [558, 313] on button "Submit" at bounding box center [561, 313] width 52 height 23
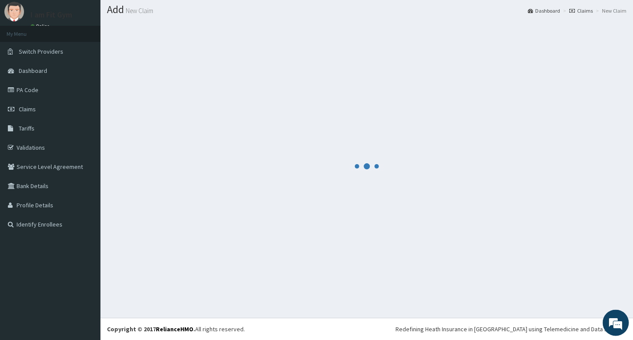
scroll to position [24, 0]
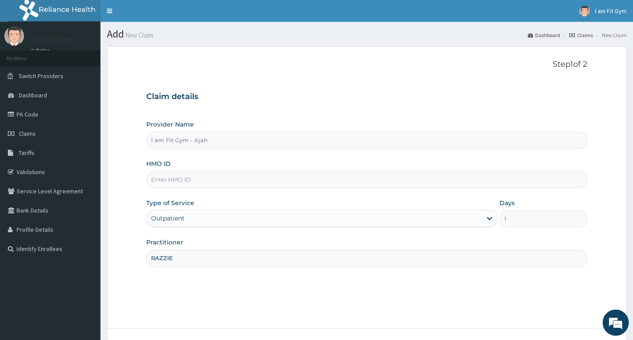
type input "RAZZIE"
click at [162, 177] on input "HMO ID" at bounding box center [366, 179] width 441 height 17
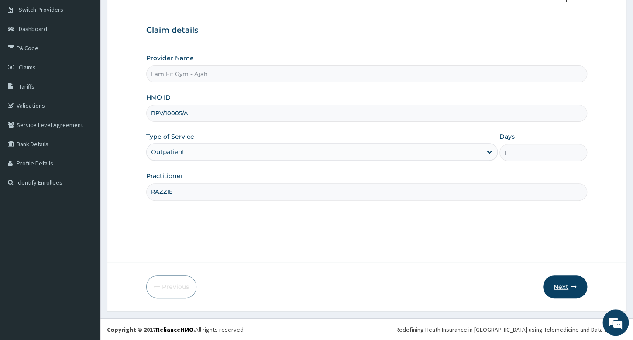
type input "BPV/10005/A"
click at [572, 293] on button "Next" at bounding box center [565, 286] width 44 height 23
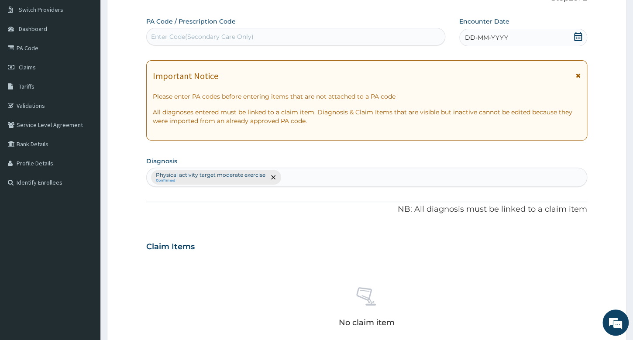
click at [513, 38] on div "DD-MM-YYYY" at bounding box center [523, 37] width 128 height 17
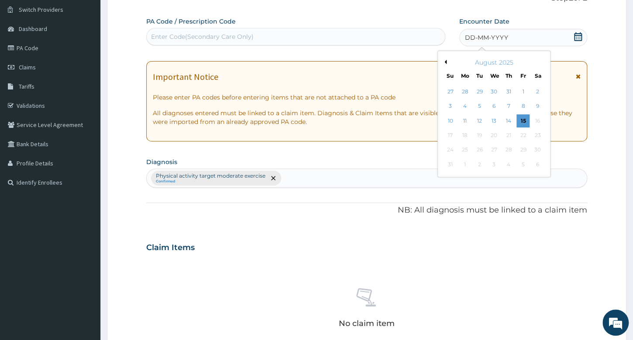
click at [526, 120] on div "15" at bounding box center [522, 120] width 13 height 13
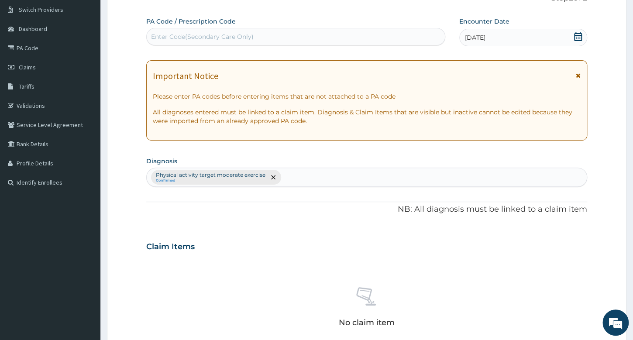
drag, startPoint x: 396, startPoint y: 36, endPoint x: 418, endPoint y: 33, distance: 22.9
click at [397, 36] on div "Enter Code(Secondary Care Only)" at bounding box center [296, 37] width 298 height 14
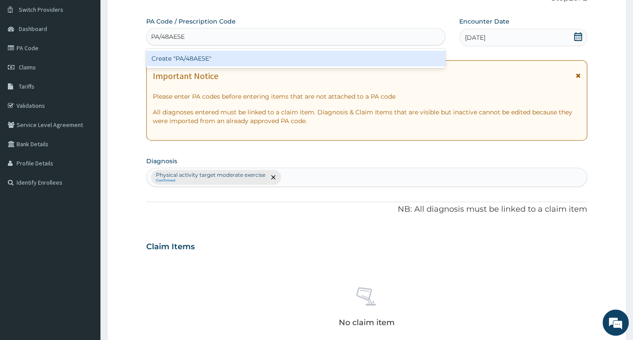
scroll to position [175, 0]
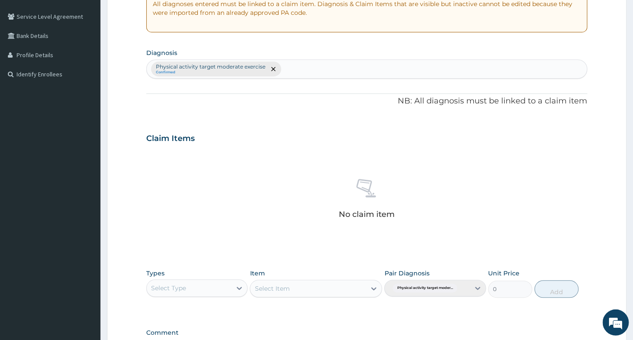
type input "PA/48AE5E"
click at [174, 290] on div "Select Type" at bounding box center [168, 288] width 35 height 9
type input "GYM"
drag, startPoint x: 182, startPoint y: 309, endPoint x: 289, endPoint y: 290, distance: 108.7
click at [184, 309] on div "Gym" at bounding box center [196, 310] width 101 height 16
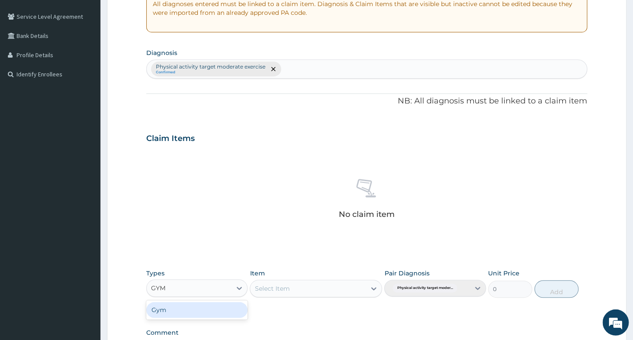
click at [289, 290] on div "Select Item" at bounding box center [316, 288] width 132 height 17
click at [289, 288] on div "Select Item" at bounding box center [308, 289] width 116 height 14
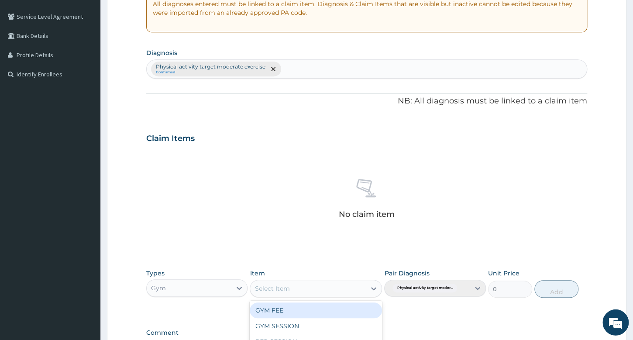
click at [335, 312] on div "GYM FEE" at bounding box center [316, 311] width 132 height 16
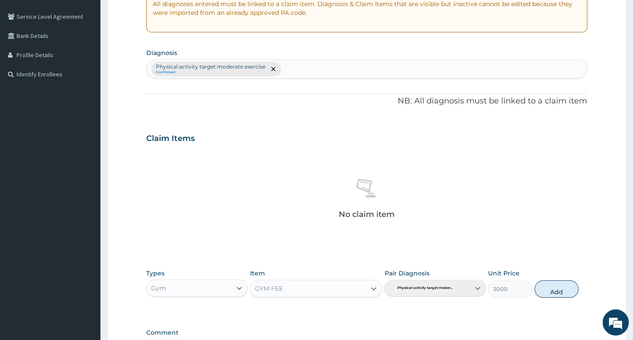
click at [552, 288] on button "Add" at bounding box center [556, 288] width 44 height 17
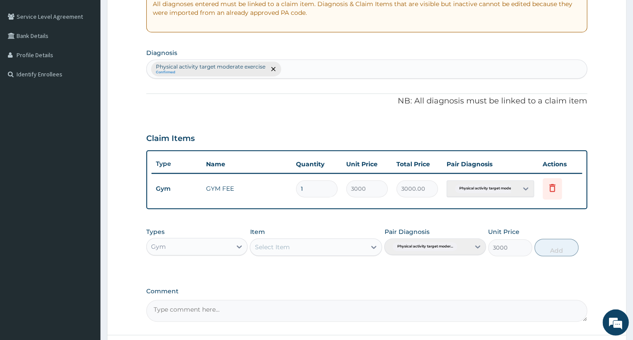
type input "0"
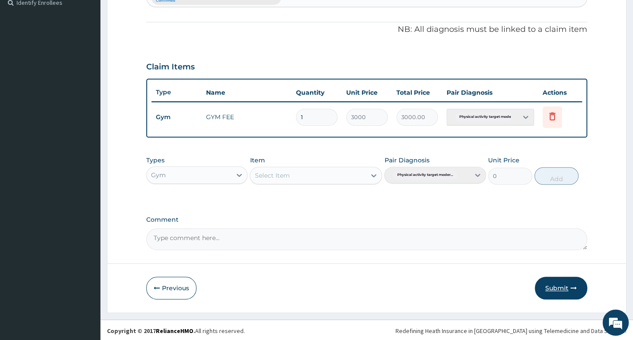
click at [556, 289] on button "Submit" at bounding box center [561, 288] width 52 height 23
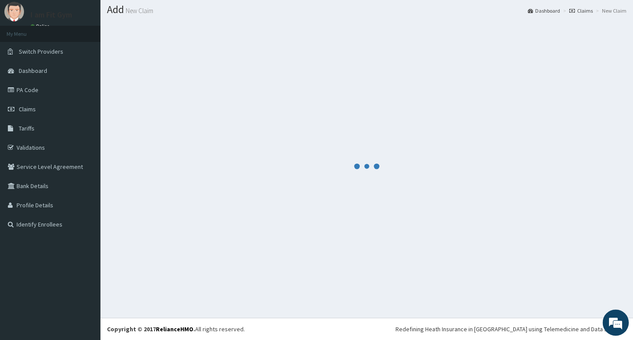
scroll to position [24, 0]
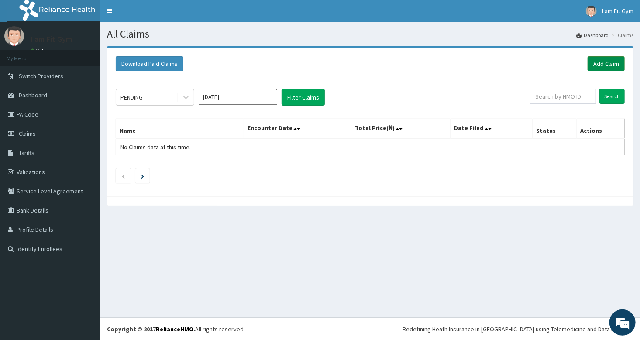
click at [609, 62] on link "Add Claim" at bounding box center [606, 63] width 37 height 15
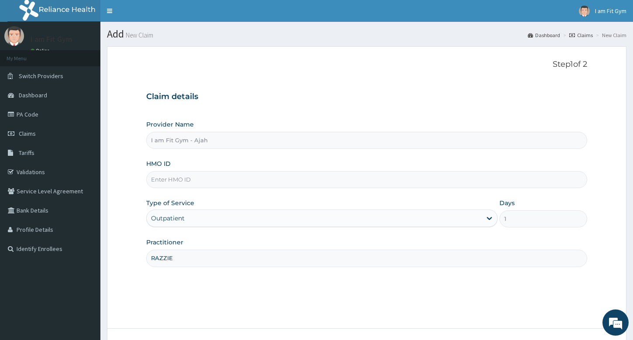
type input "RAZZIE"
click at [214, 176] on input "HMO ID" at bounding box center [366, 179] width 441 height 17
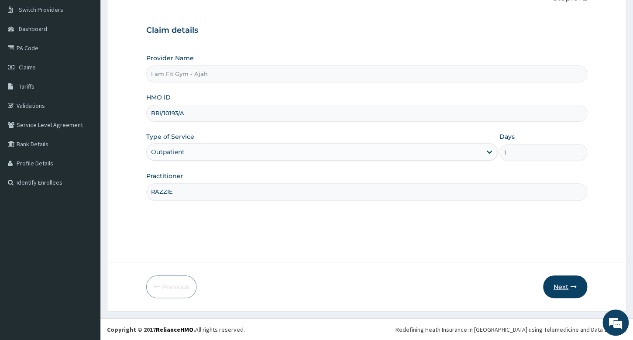
type input "BRI/10193/A"
click at [575, 286] on icon "button" at bounding box center [574, 287] width 6 height 6
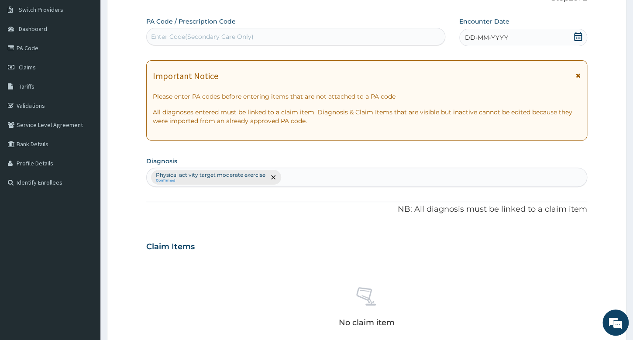
click at [540, 44] on div "DD-MM-YYYY" at bounding box center [523, 37] width 128 height 17
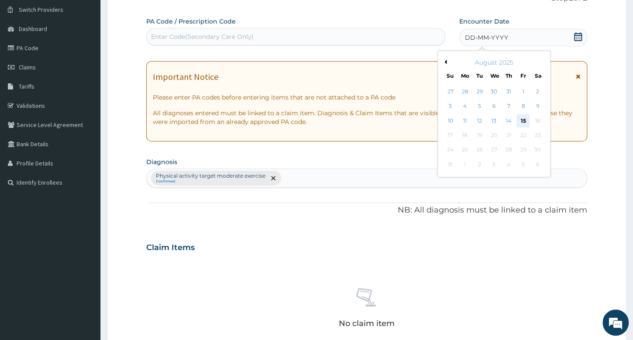
click at [523, 120] on div "15" at bounding box center [522, 120] width 13 height 13
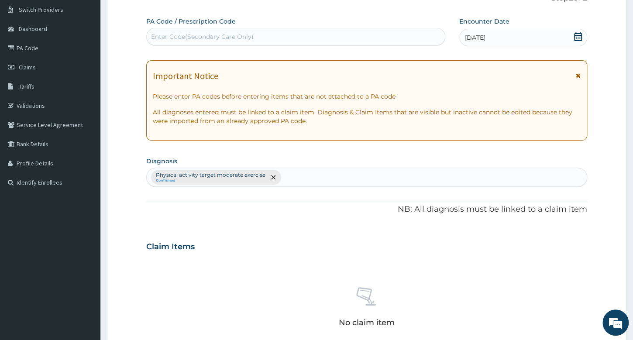
drag, startPoint x: 402, startPoint y: 39, endPoint x: 480, endPoint y: 2, distance: 86.9
click at [401, 38] on div "Enter Code(Secondary Care Only)" at bounding box center [296, 37] width 298 height 14
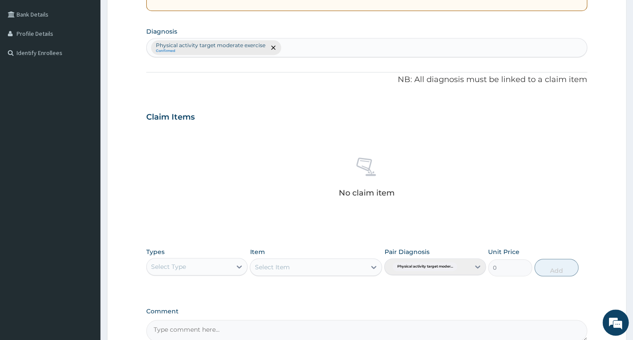
scroll to position [241, 0]
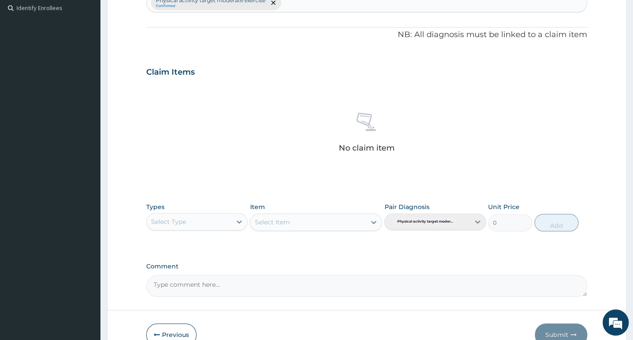
type input "PA/399435"
click at [227, 225] on div "Select Type" at bounding box center [189, 222] width 85 height 14
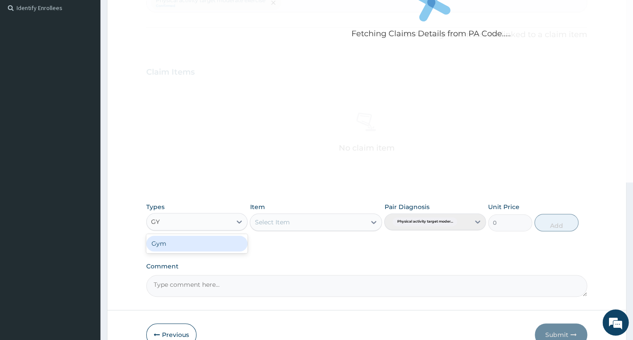
type input "GYM"
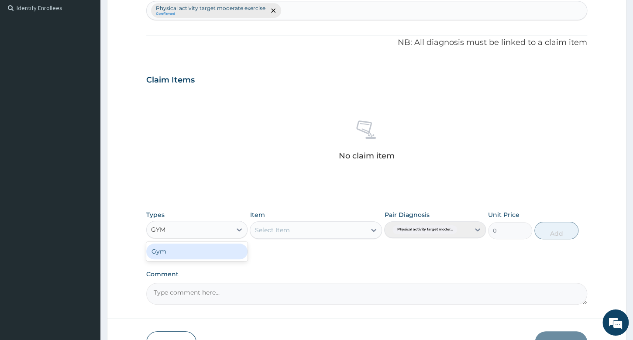
drag, startPoint x: 235, startPoint y: 249, endPoint x: 279, endPoint y: 238, distance: 46.0
click at [237, 249] on div "Gym" at bounding box center [196, 252] width 101 height 16
click at [293, 234] on div "Select Item" at bounding box center [298, 230] width 97 height 14
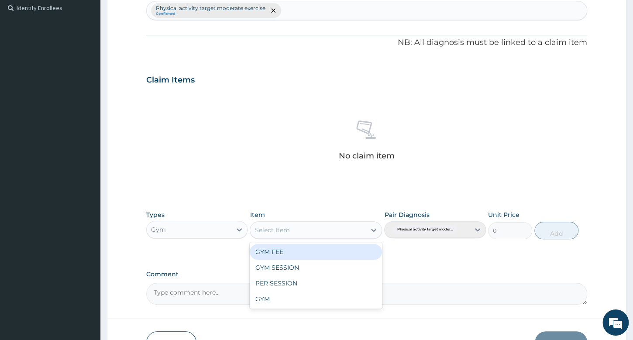
click at [299, 255] on div "GYM FEE" at bounding box center [316, 252] width 132 height 16
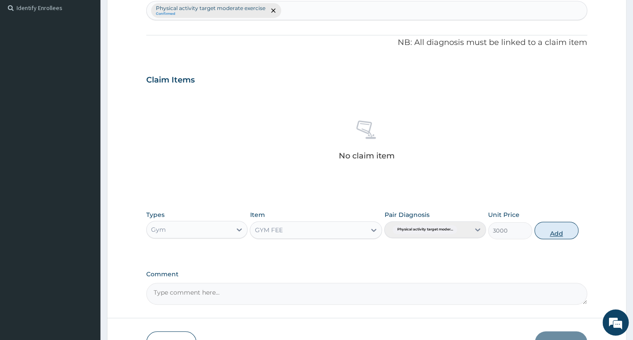
click at [558, 237] on button "Add" at bounding box center [556, 230] width 44 height 17
type input "0"
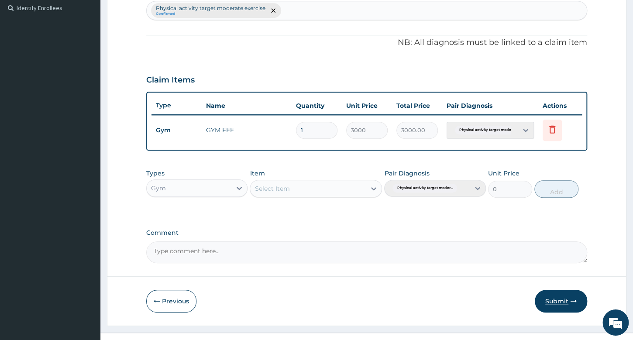
click at [568, 305] on button "Submit" at bounding box center [561, 301] width 52 height 23
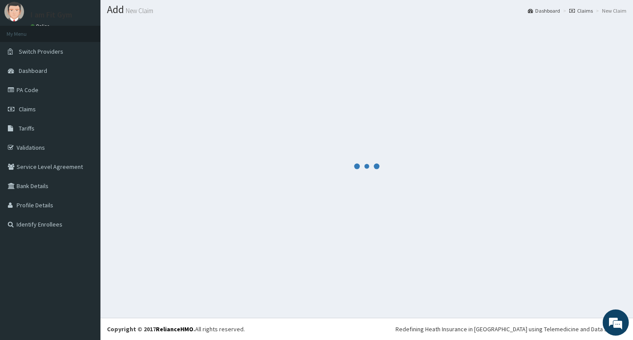
scroll to position [24, 0]
